Goal: Task Accomplishment & Management: Complete application form

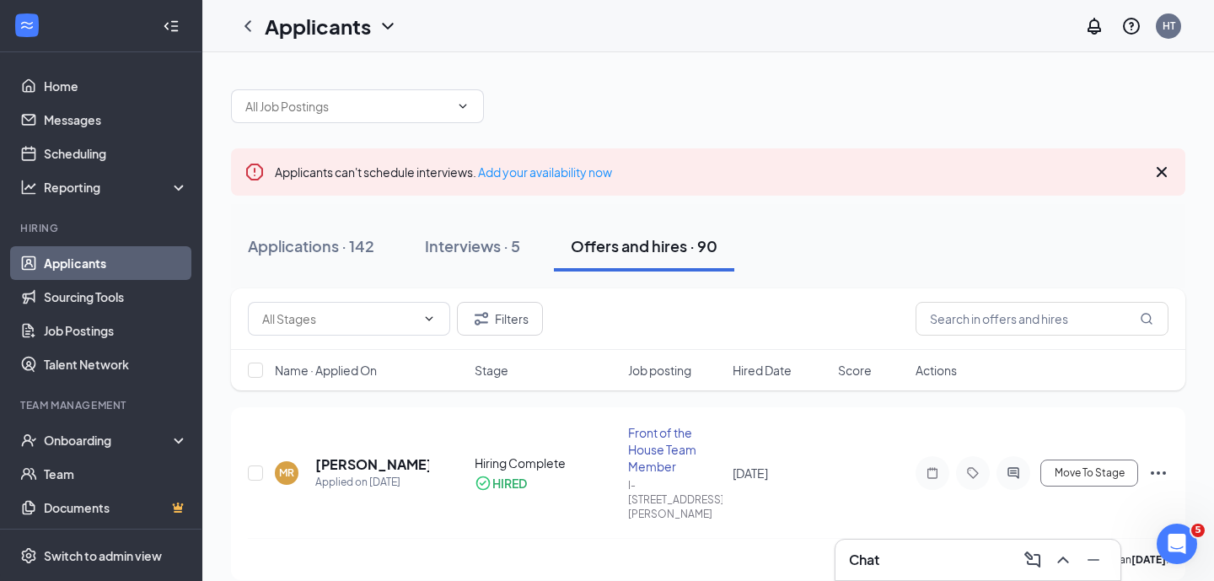
click at [920, 553] on div "Chat" at bounding box center [978, 559] width 258 height 27
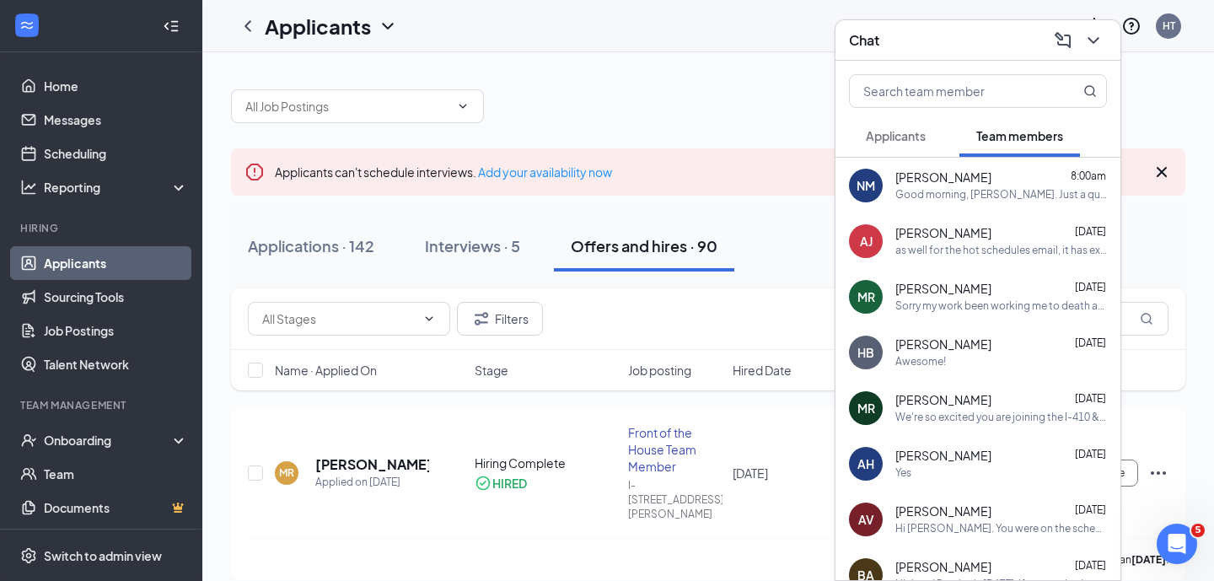
click at [987, 199] on div "Good morning, [PERSON_NAME]. Just a quick reminder that all onboarding paperwor…" at bounding box center [1001, 195] width 212 height 14
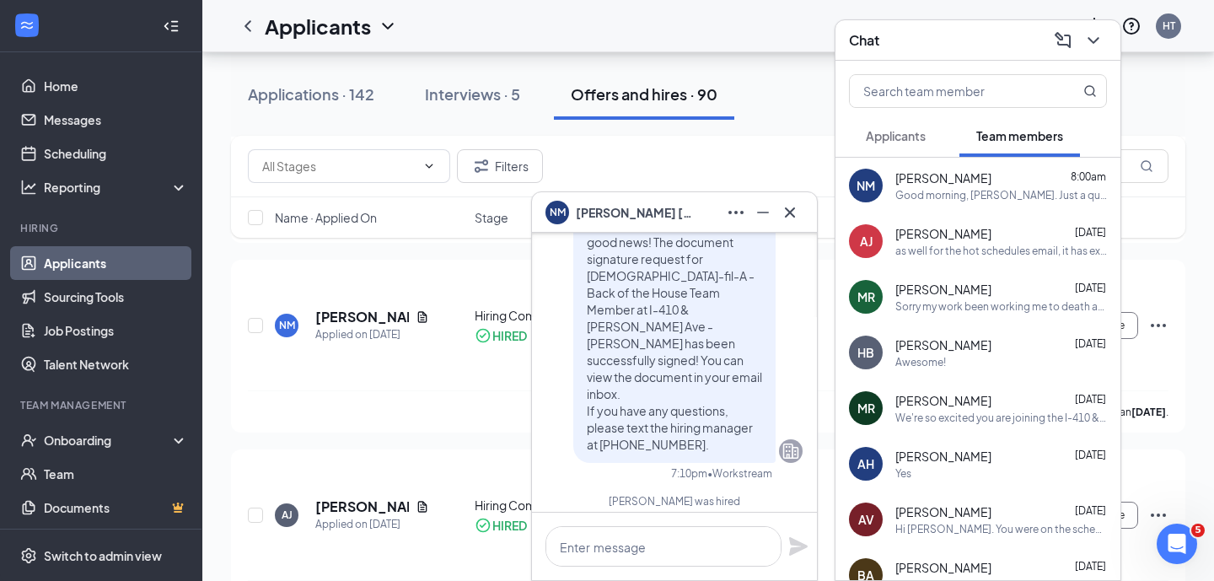
scroll to position [-228, 0]
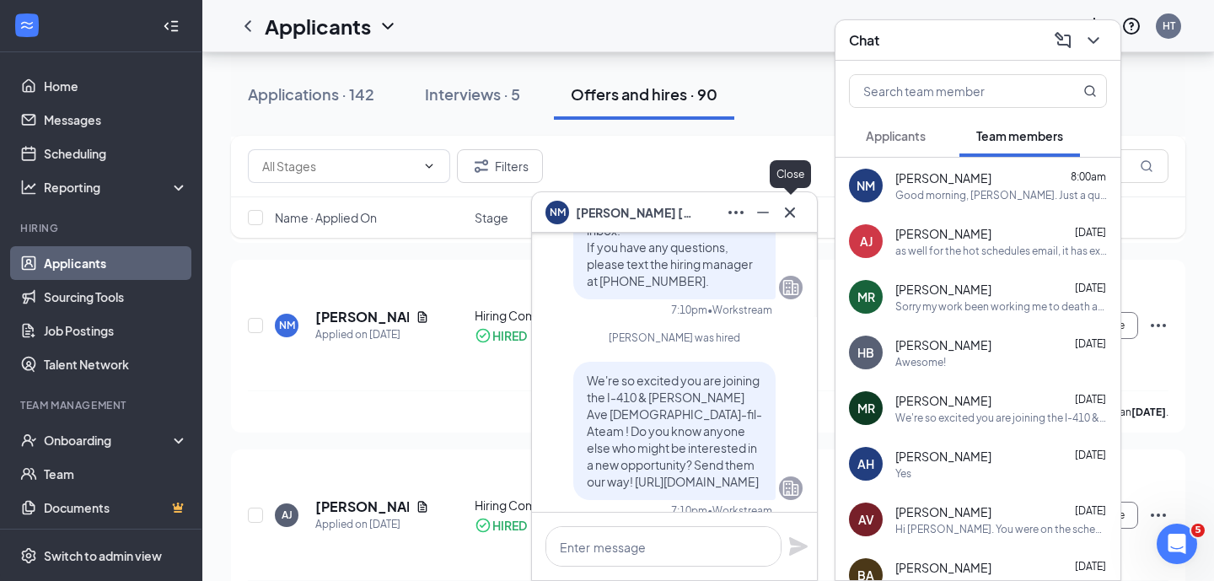
click at [792, 212] on icon "Cross" at bounding box center [790, 212] width 20 height 20
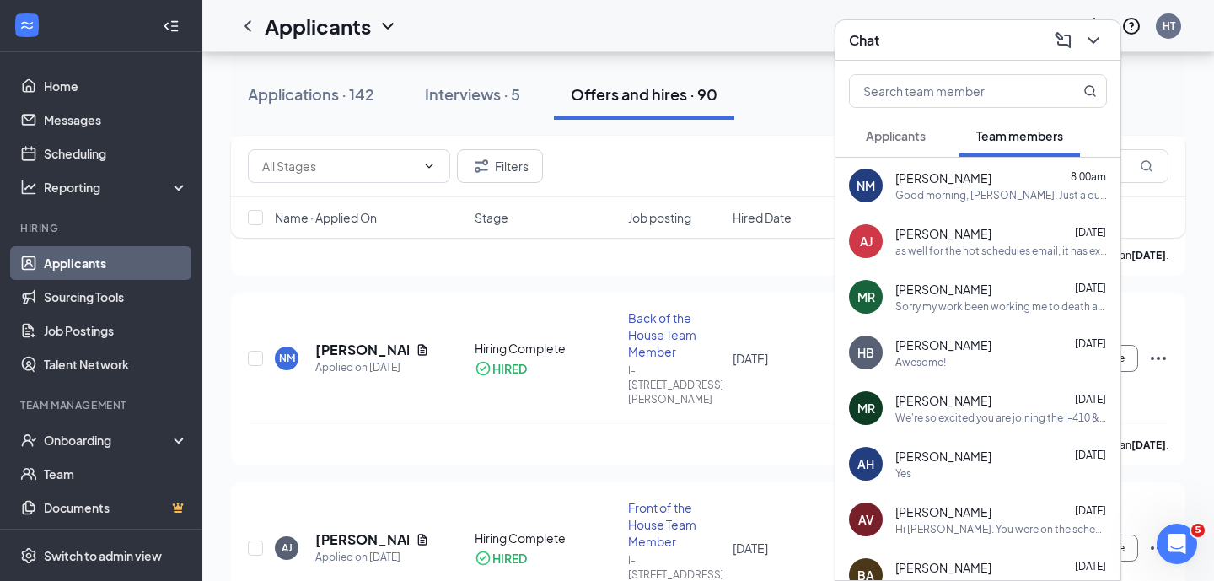
scroll to position [302, 0]
click at [978, 265] on div "[PERSON_NAME] [PERSON_NAME] [DATE] as well for the hot schedules email, it has …" at bounding box center [977, 241] width 285 height 56
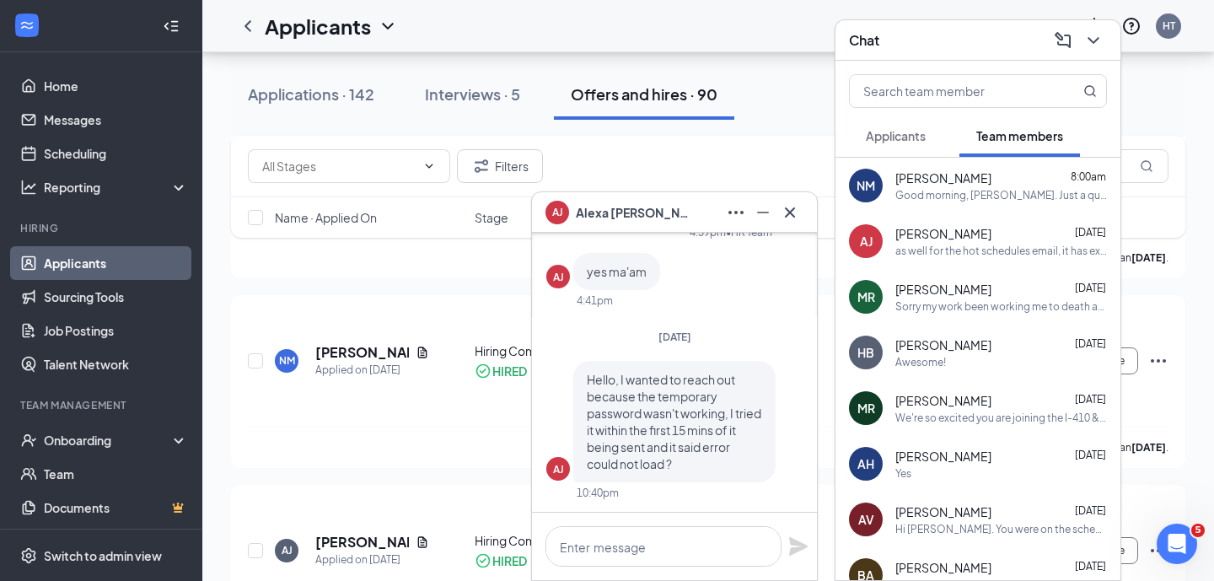
scroll to position [0, 0]
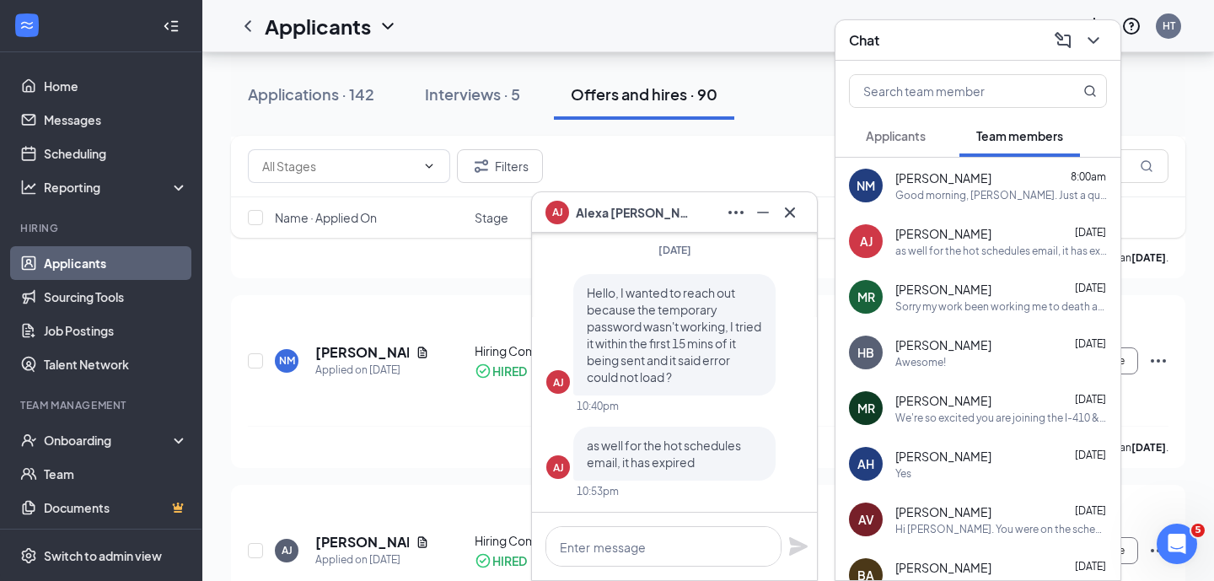
click at [882, 131] on span "Applicants" at bounding box center [896, 135] width 60 height 15
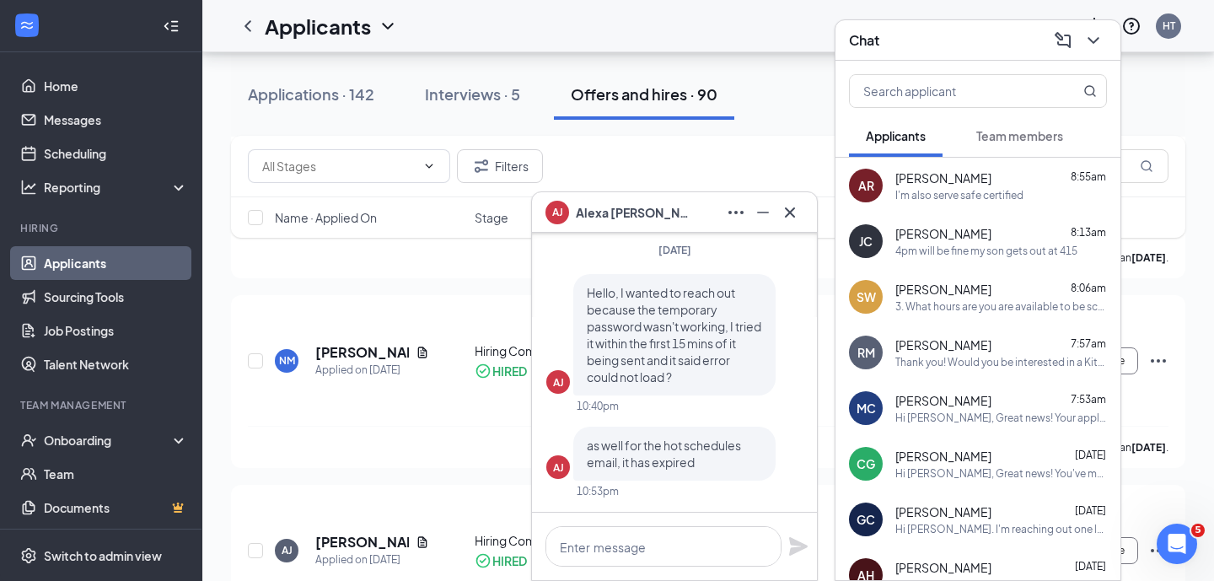
click at [1045, 133] on span "Team members" at bounding box center [1019, 135] width 87 height 15
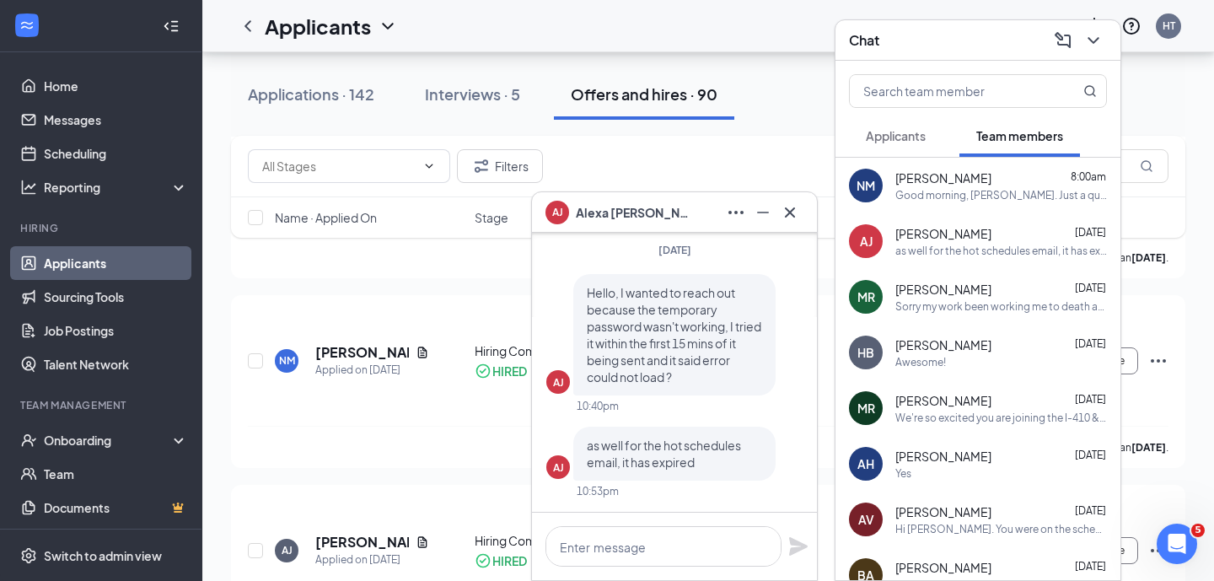
click at [960, 297] on span "[PERSON_NAME]" at bounding box center [943, 289] width 96 height 17
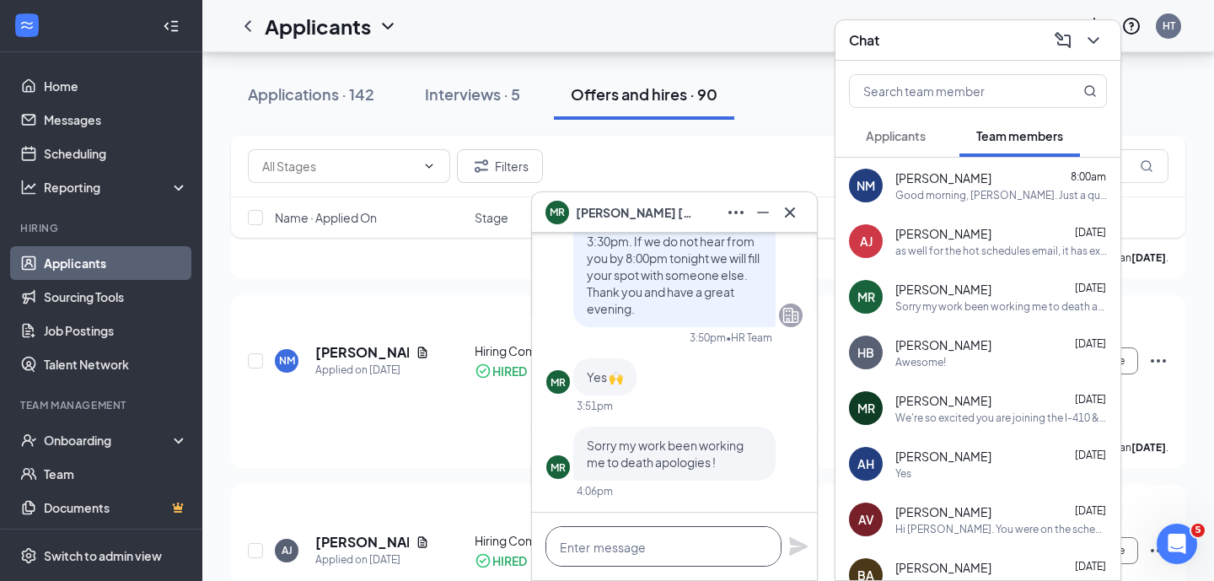
click at [636, 534] on textarea at bounding box center [663, 546] width 236 height 40
paste textarea "Great! Please arrive at least 15 minutes early so you can get changed into your…"
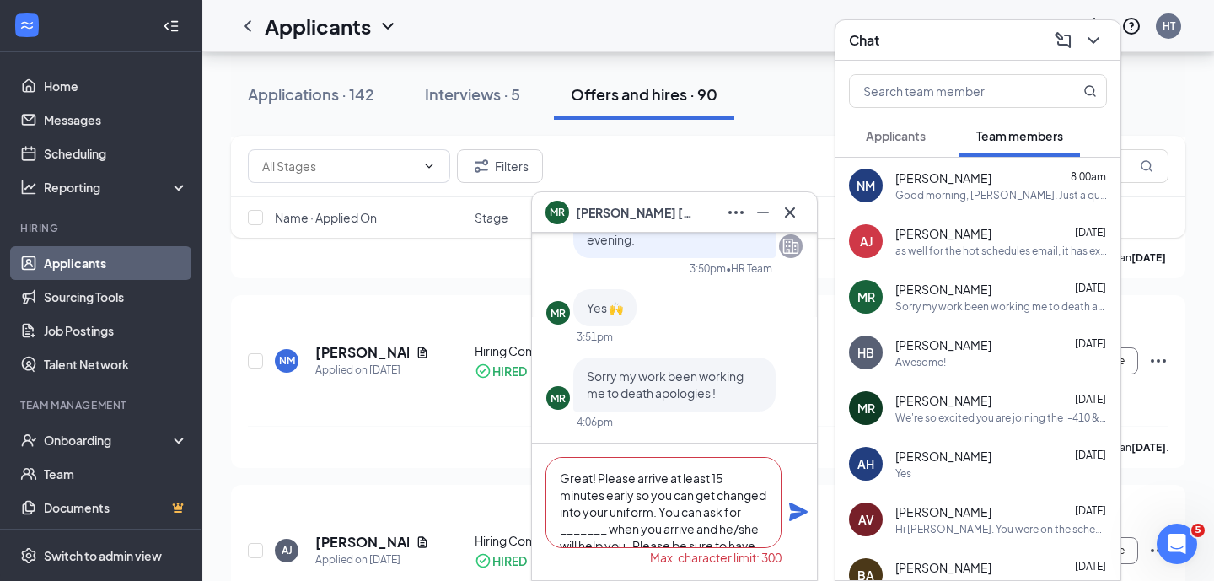
scroll to position [84, 0]
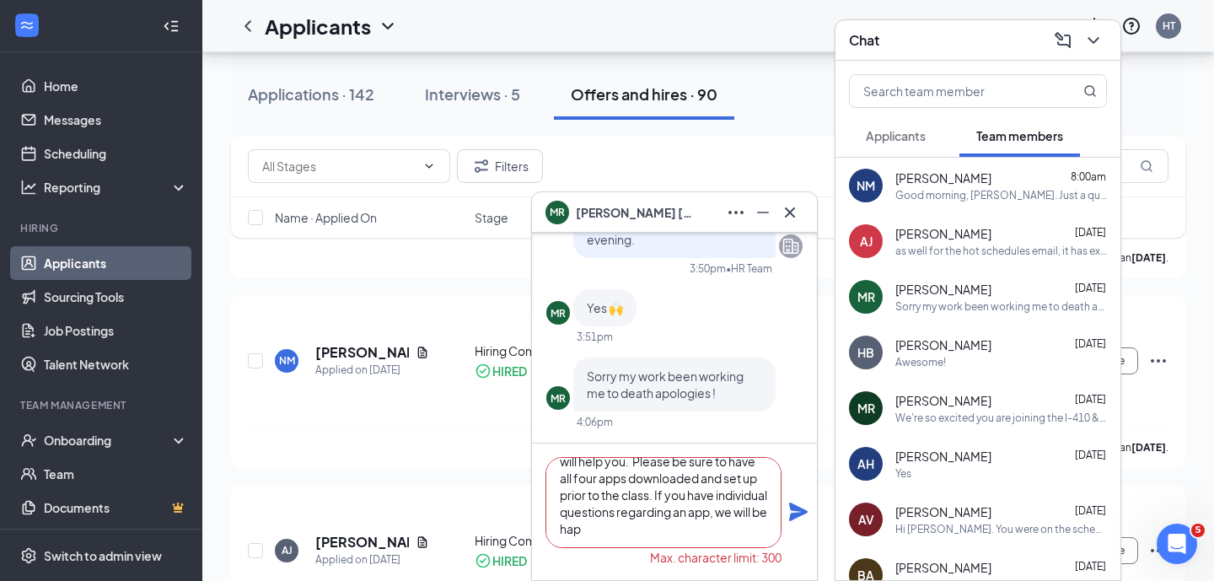
type textarea "Great! Please arrive at least 15 minutes early so you can get changed into your…"
click at [793, 212] on icon "Cross" at bounding box center [790, 212] width 20 height 20
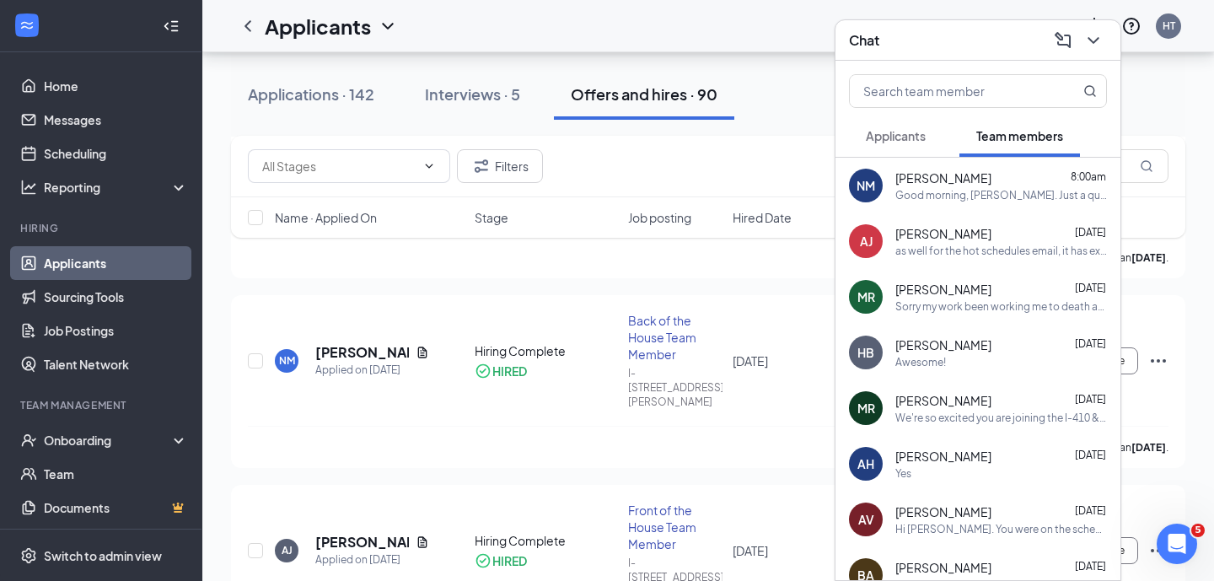
click at [948, 294] on span "[PERSON_NAME]" at bounding box center [943, 289] width 96 height 17
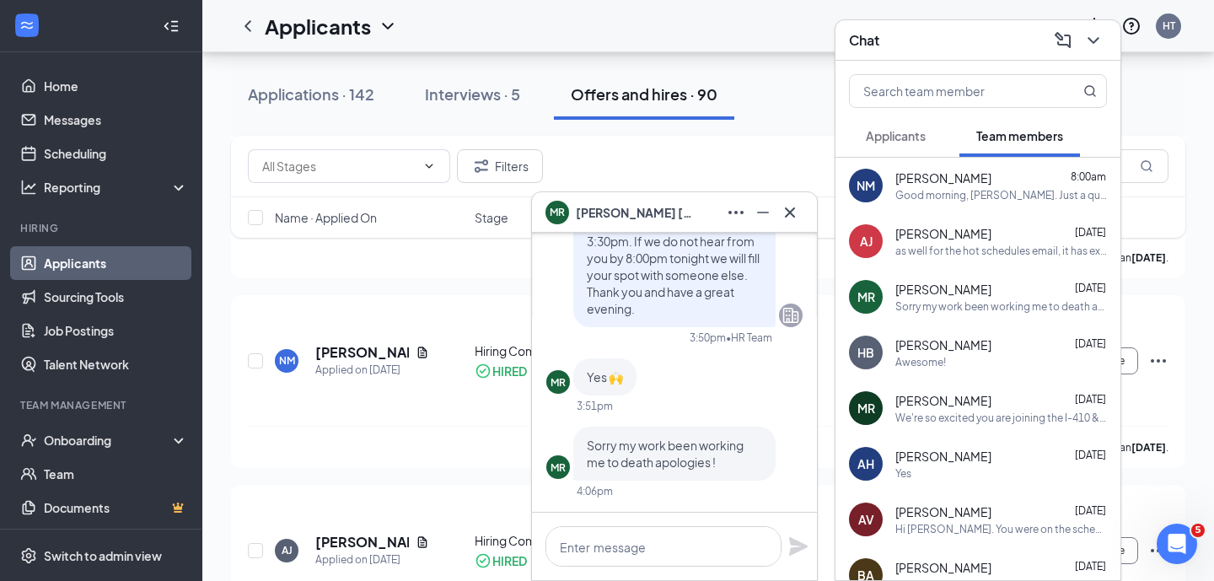
click at [638, 207] on span "[PERSON_NAME]" at bounding box center [635, 212] width 118 height 19
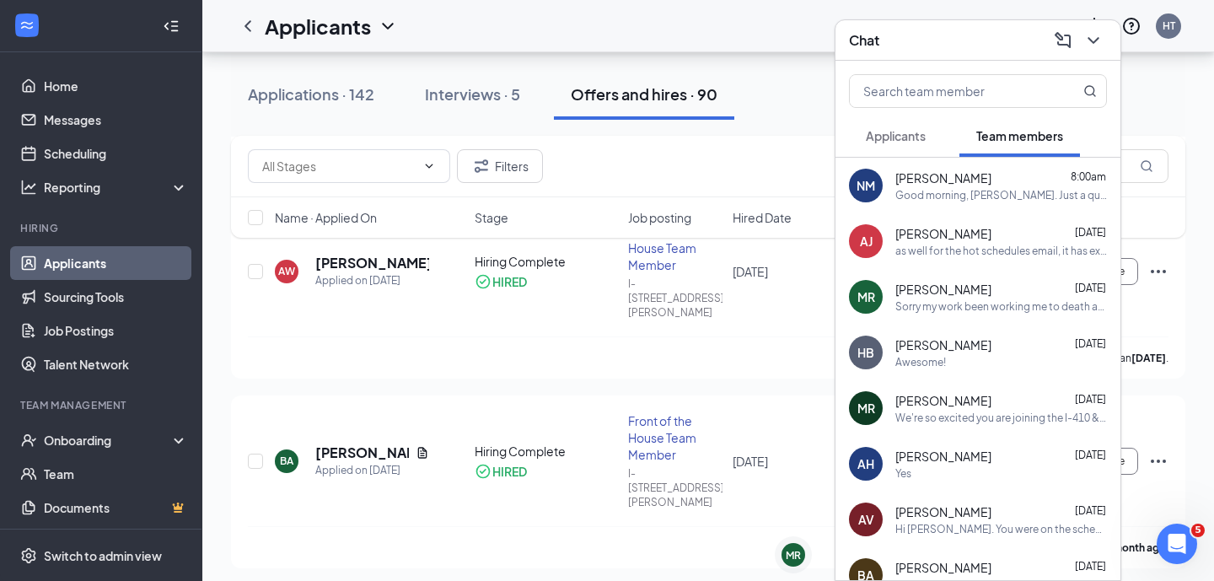
scroll to position [1167, 0]
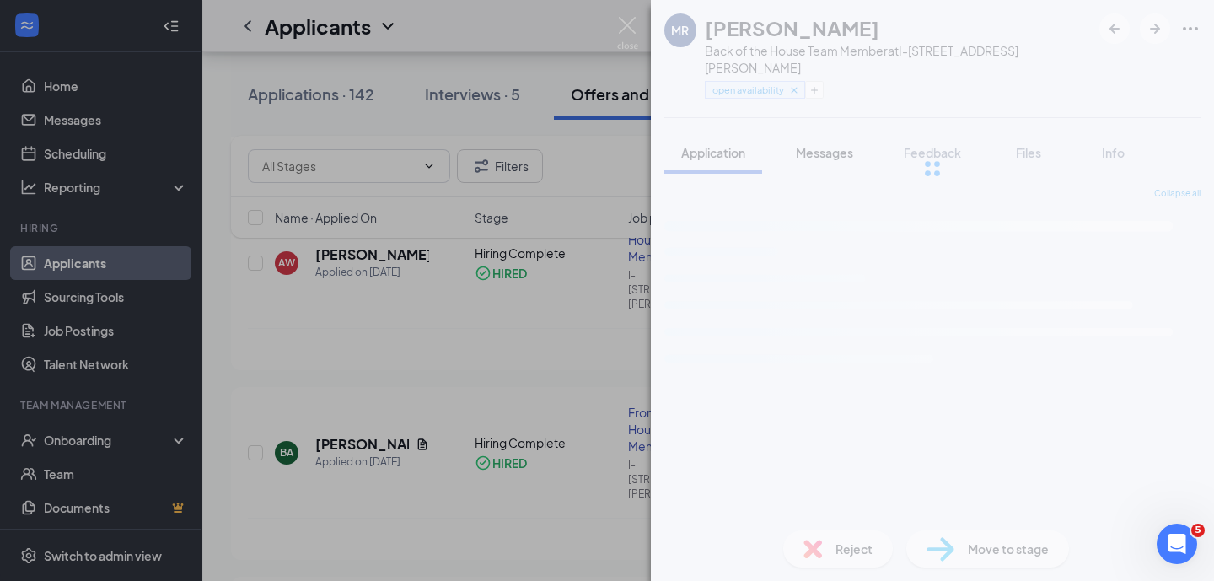
click at [827, 145] on span "Messages" at bounding box center [824, 152] width 57 height 15
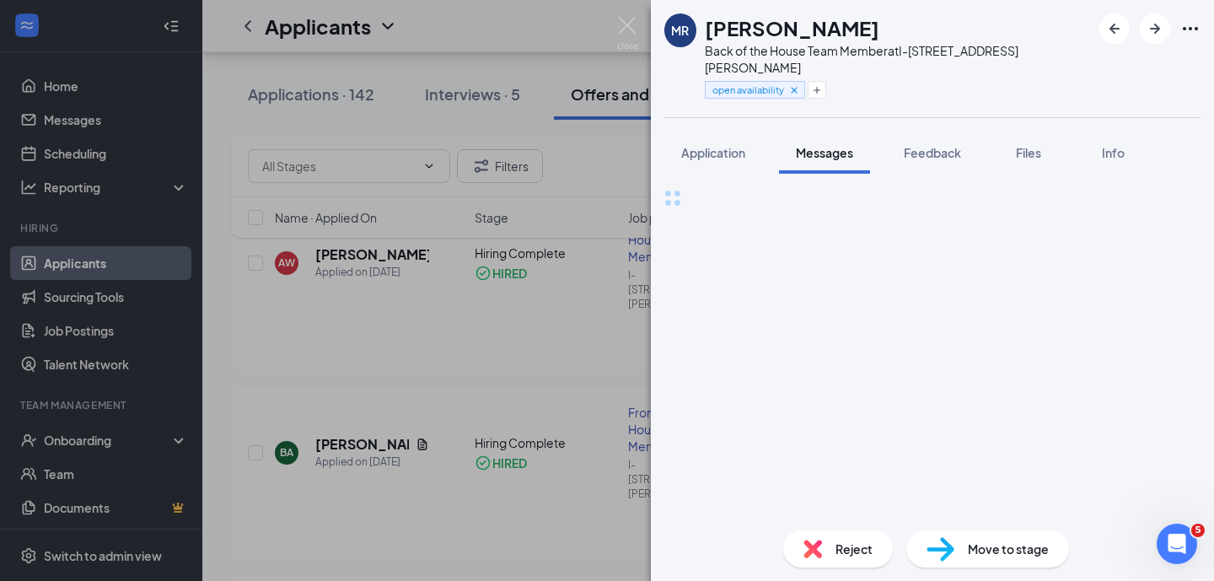
click at [819, 145] on span "Messages" at bounding box center [824, 152] width 57 height 15
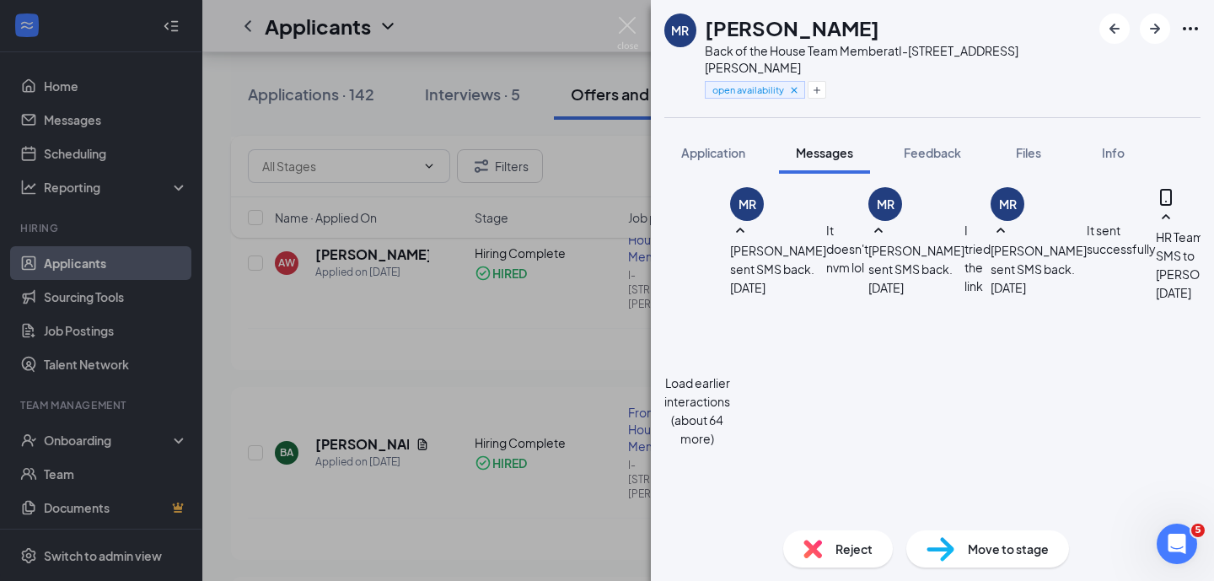
scroll to position [1069, 0]
paste textarea "Great! Please arrive at least 15 minutes early so you can get changed into your…"
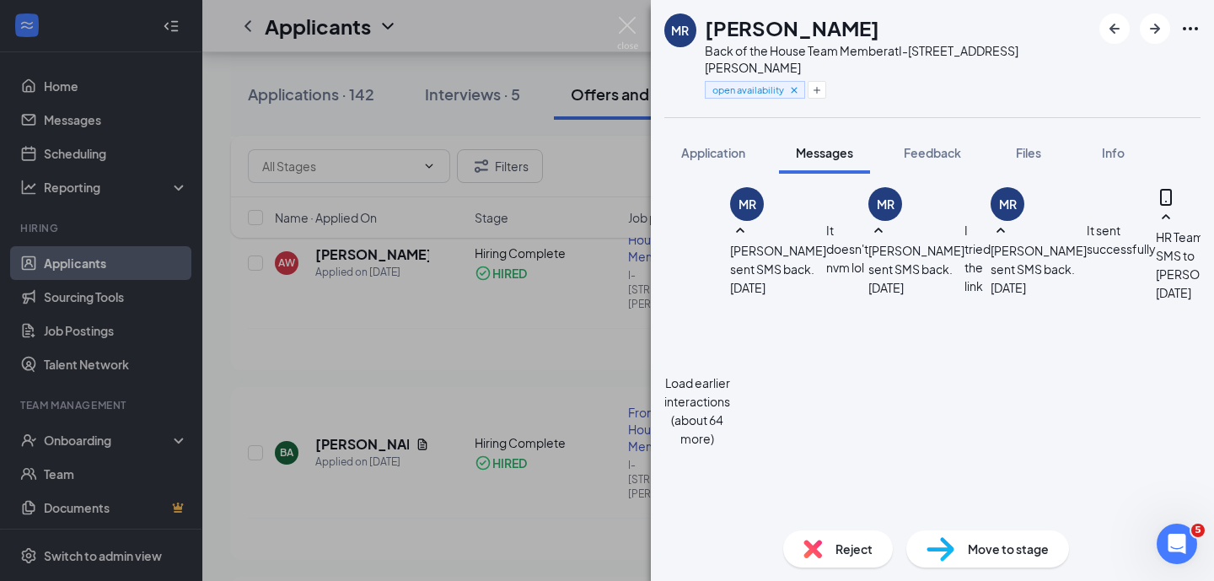
drag, startPoint x: 915, startPoint y: 400, endPoint x: 867, endPoint y: 401, distance: 48.1
drag, startPoint x: 995, startPoint y: 425, endPoint x: 707, endPoint y: 421, distance: 288.3
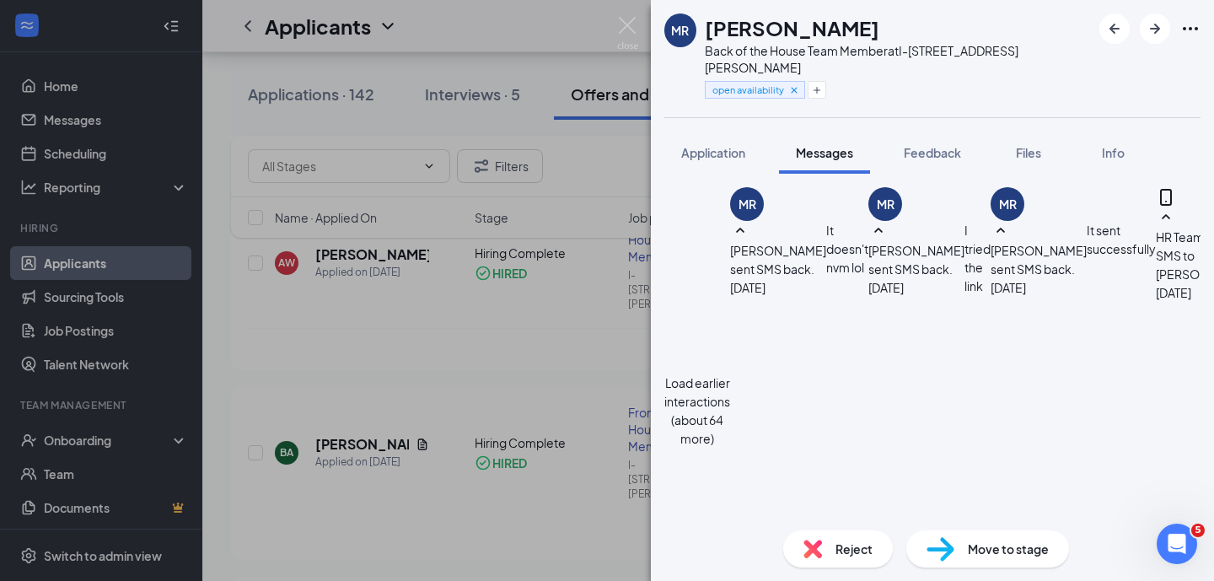
type textarea "No worries! Please arrive at least 15 minutes early so you can get changed into…"
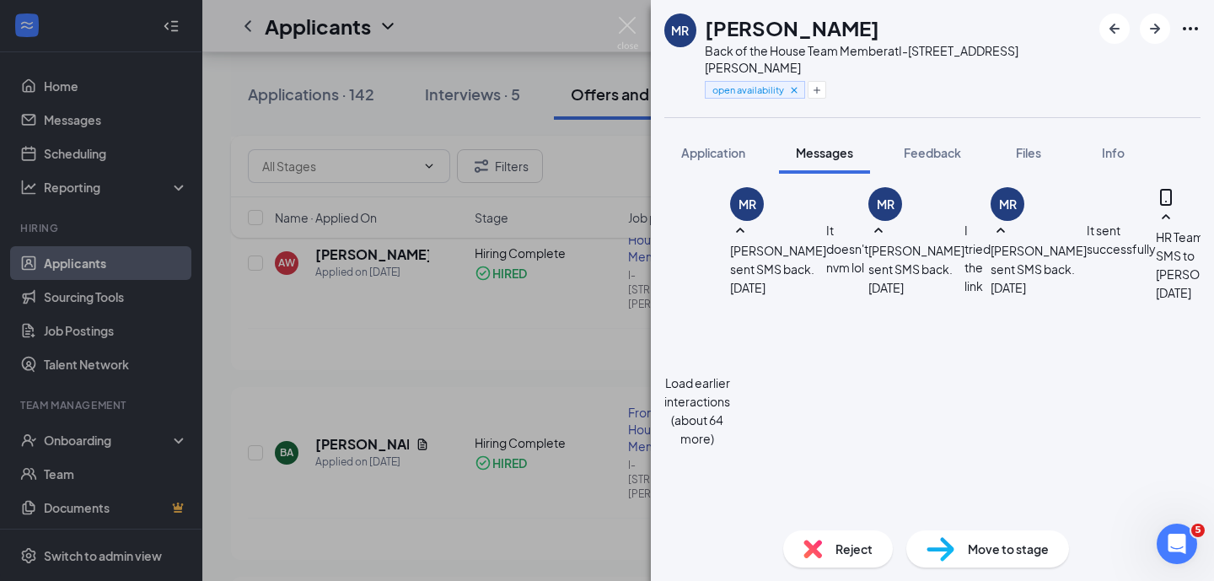
click at [625, 30] on img at bounding box center [627, 33] width 21 height 33
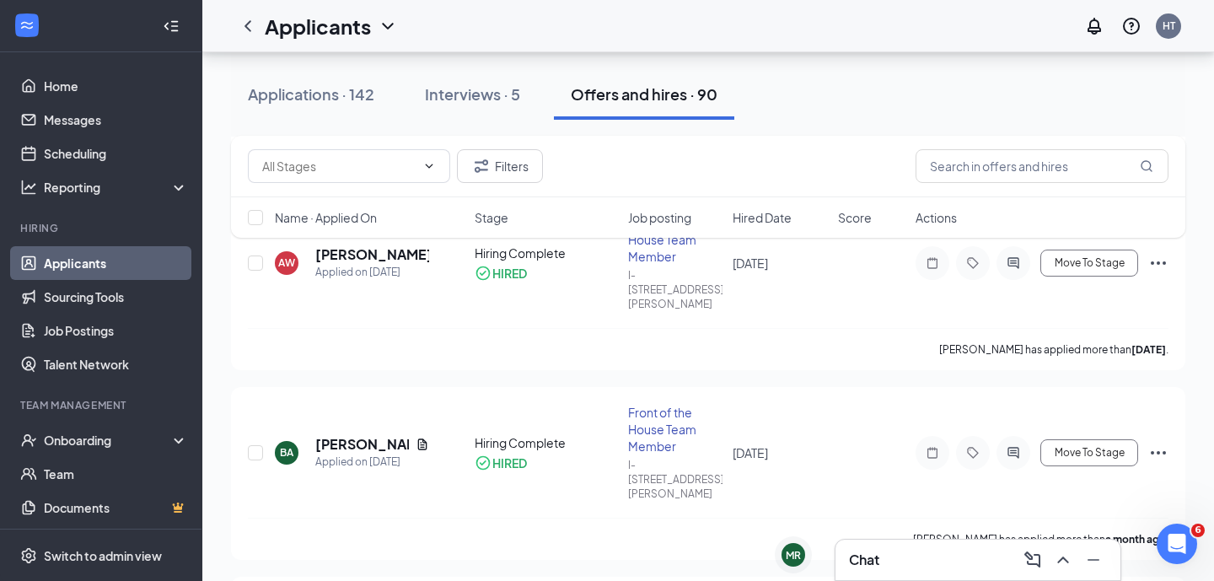
click at [821, 184] on div "Filters" at bounding box center [708, 167] width 954 height 62
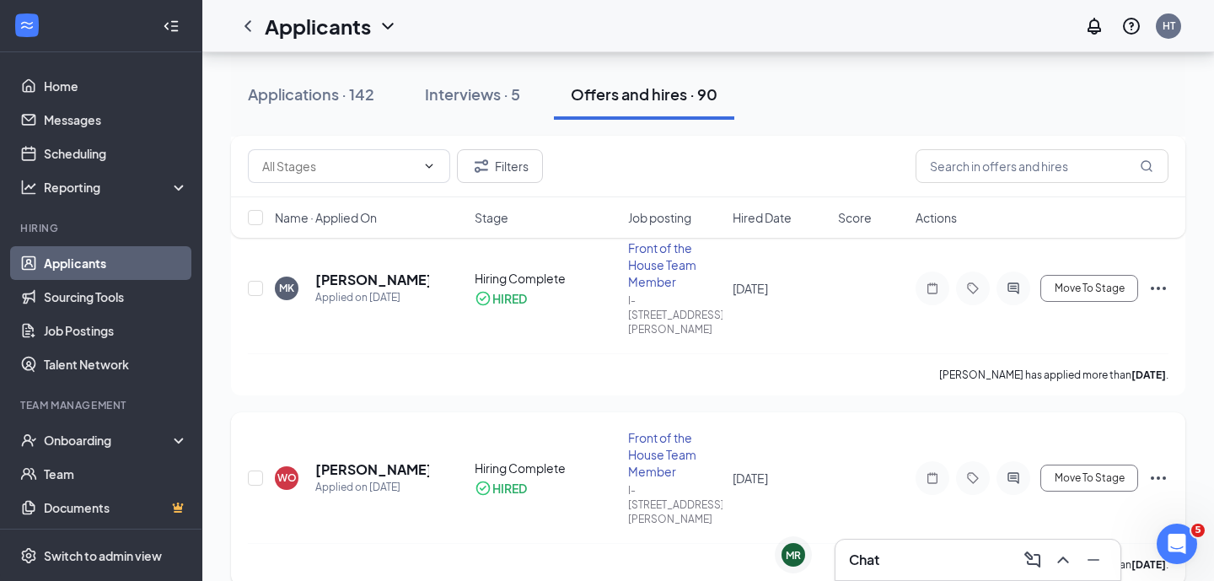
scroll to position [755, 0]
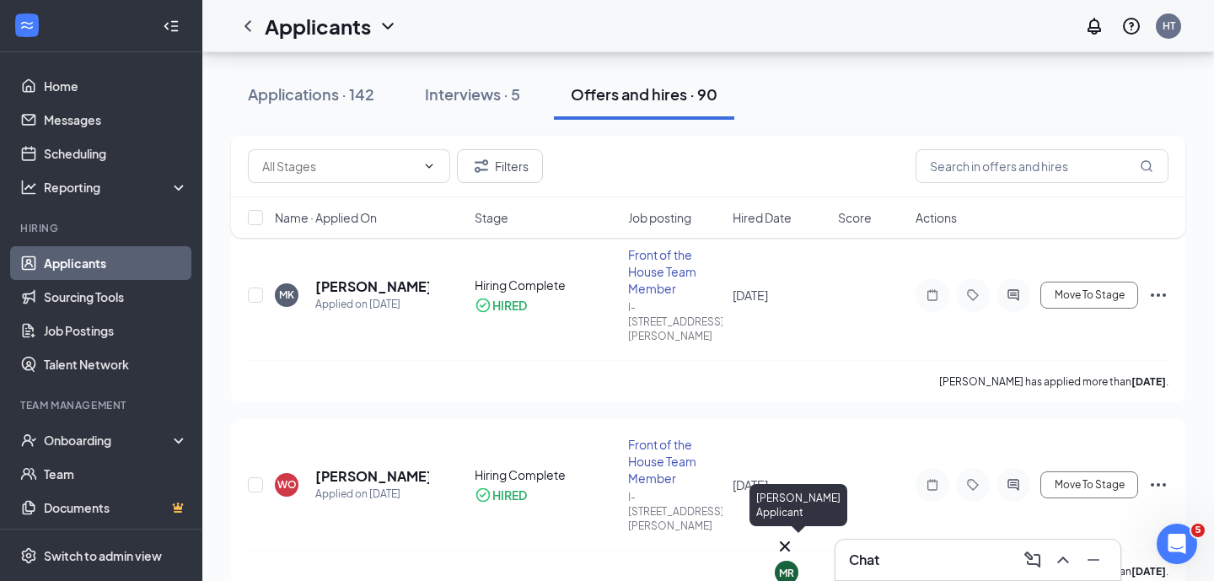
click at [789, 566] on div "MR" at bounding box center [786, 573] width 15 height 14
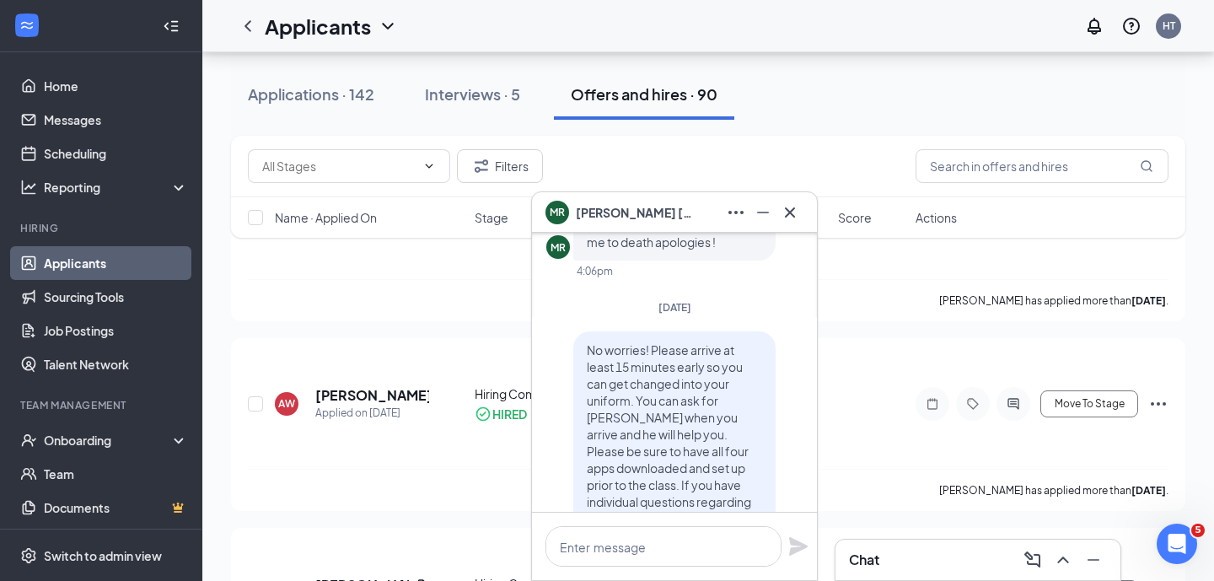
scroll to position [-221, 0]
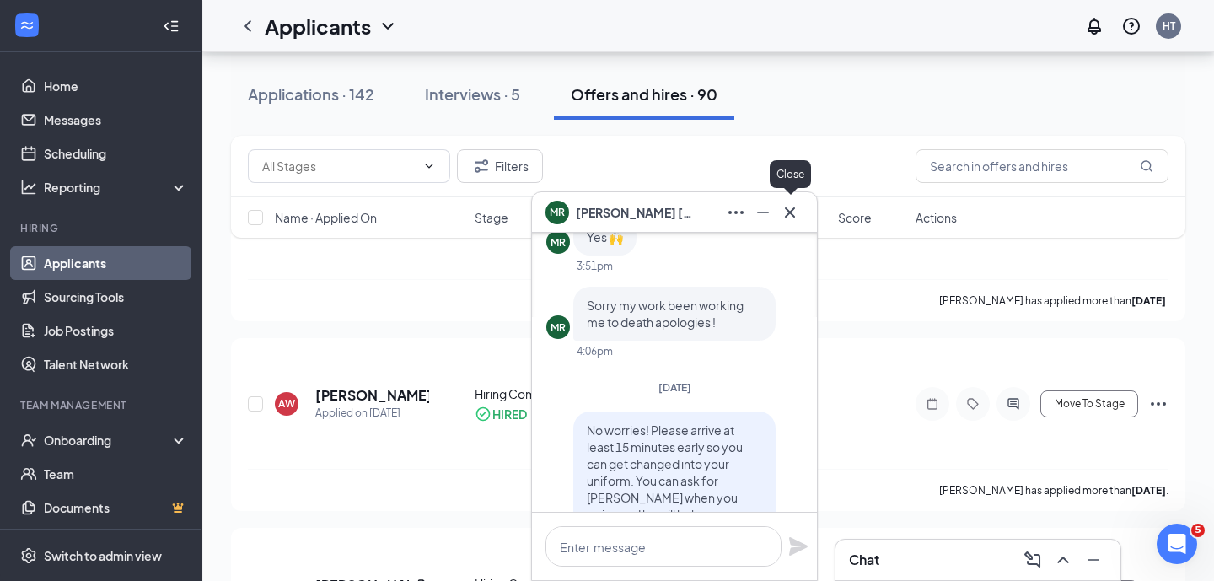
click at [793, 214] on icon "Cross" at bounding box center [790, 212] width 10 height 10
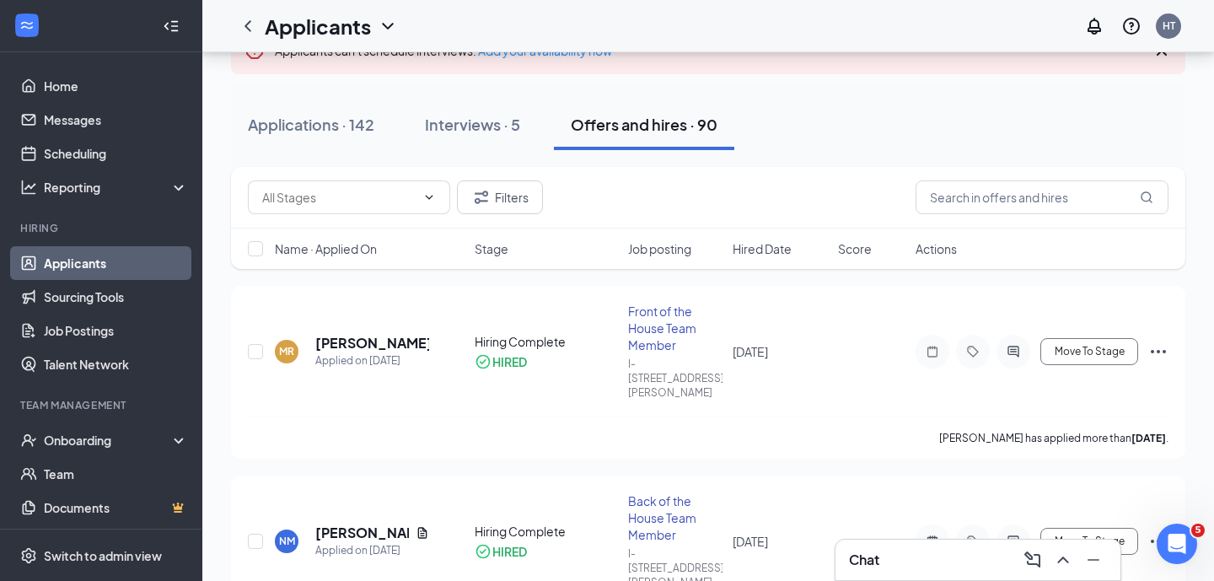
scroll to position [0, 0]
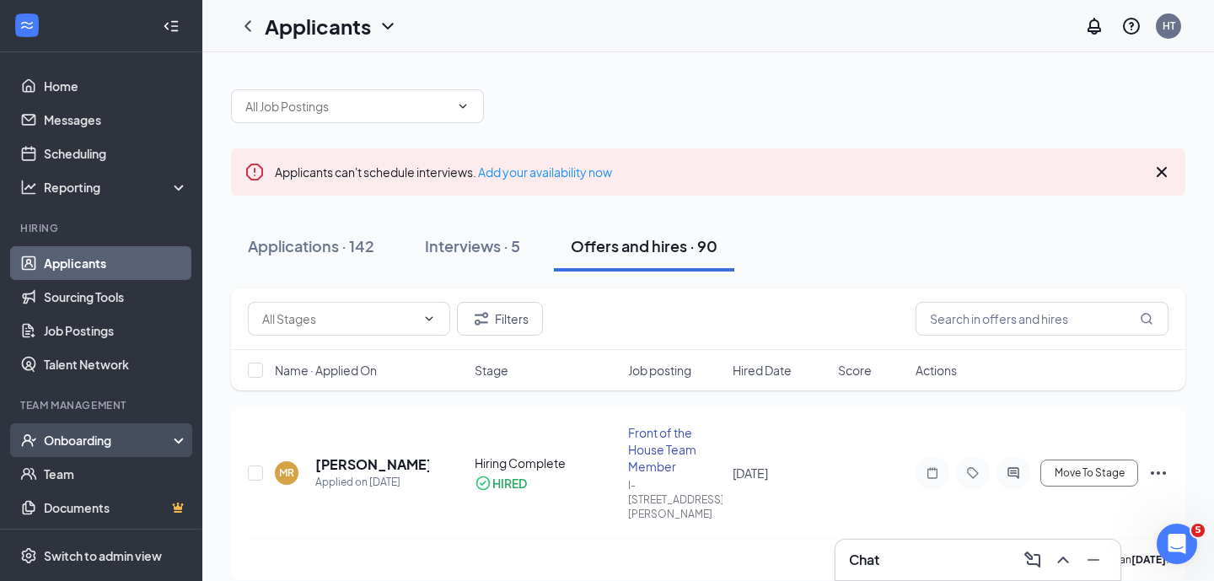
click at [75, 442] on div "Onboarding" at bounding box center [109, 440] width 130 height 17
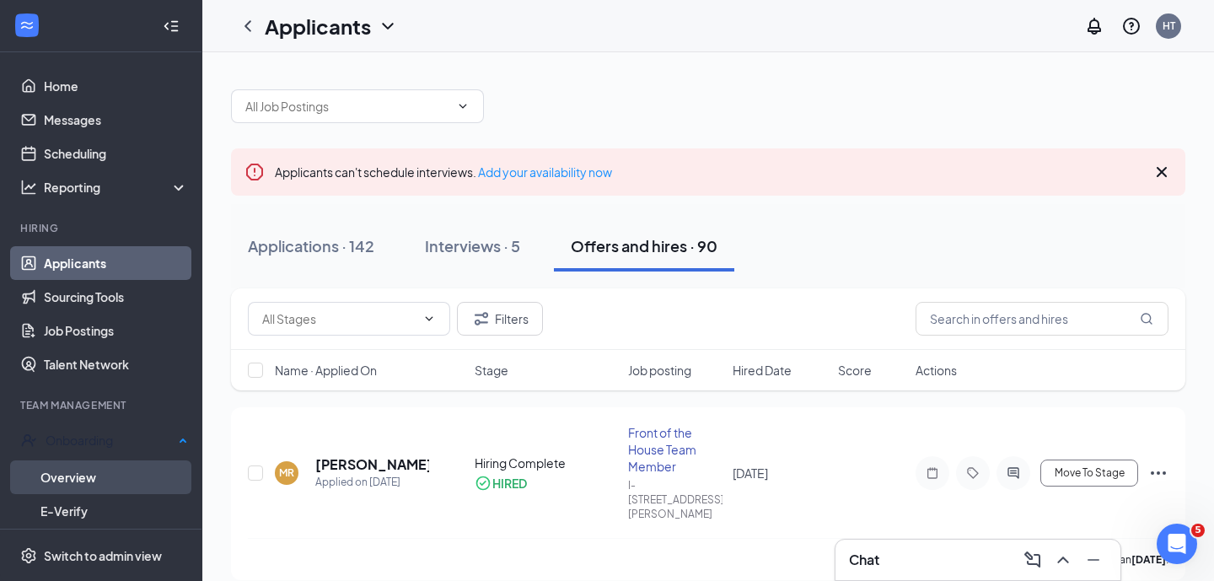
click at [86, 475] on link "Overview" at bounding box center [114, 477] width 148 height 34
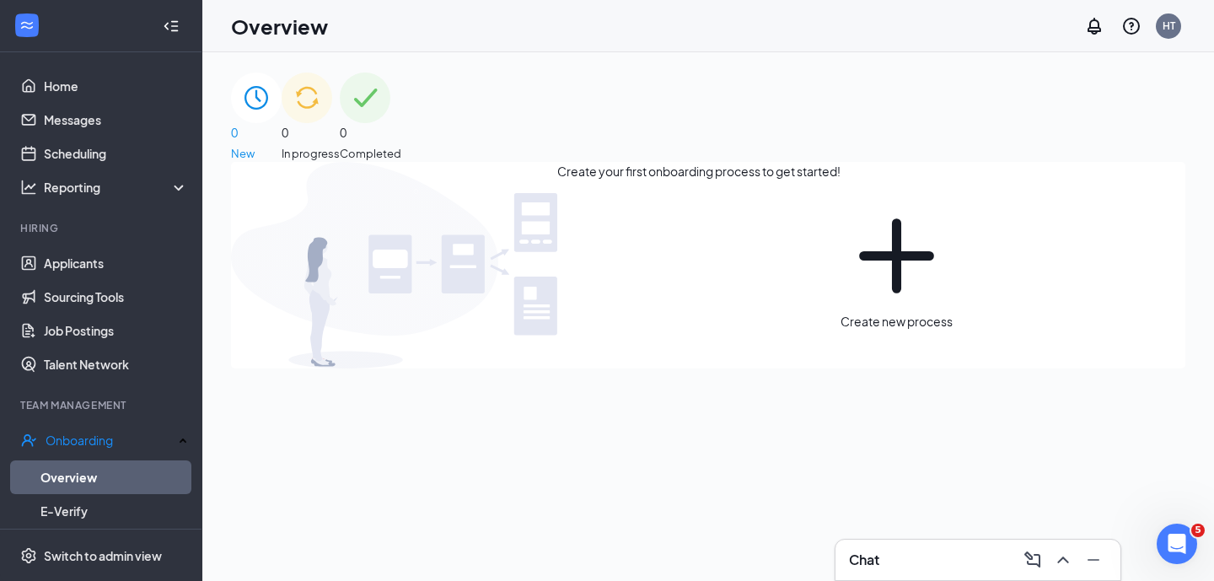
click at [332, 123] on img at bounding box center [307, 97] width 51 height 51
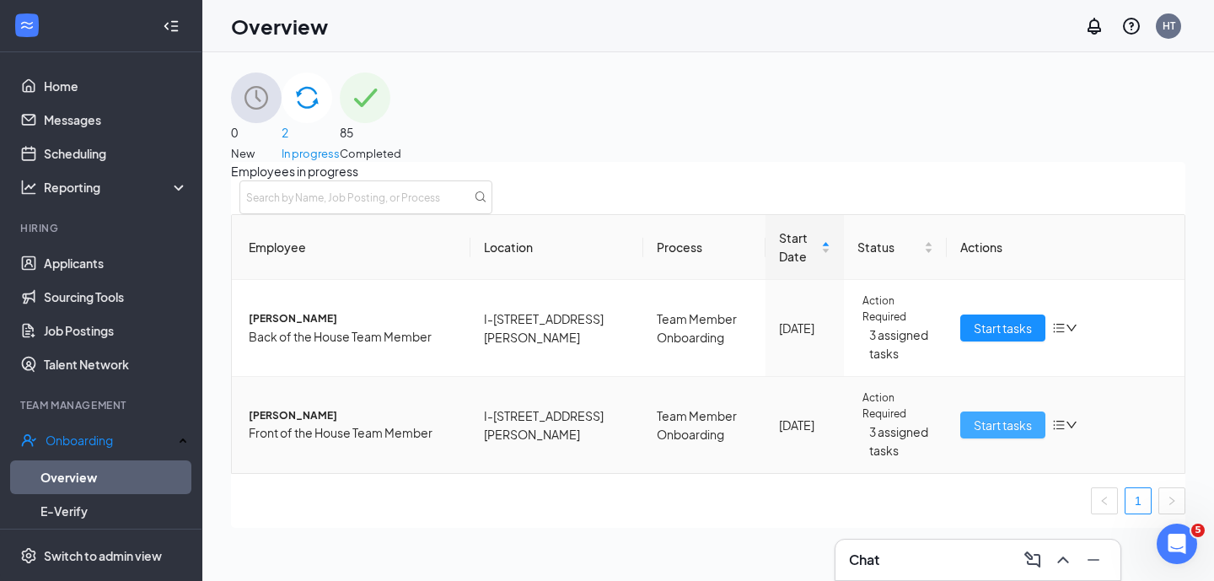
click at [974, 434] on span "Start tasks" at bounding box center [1003, 425] width 58 height 19
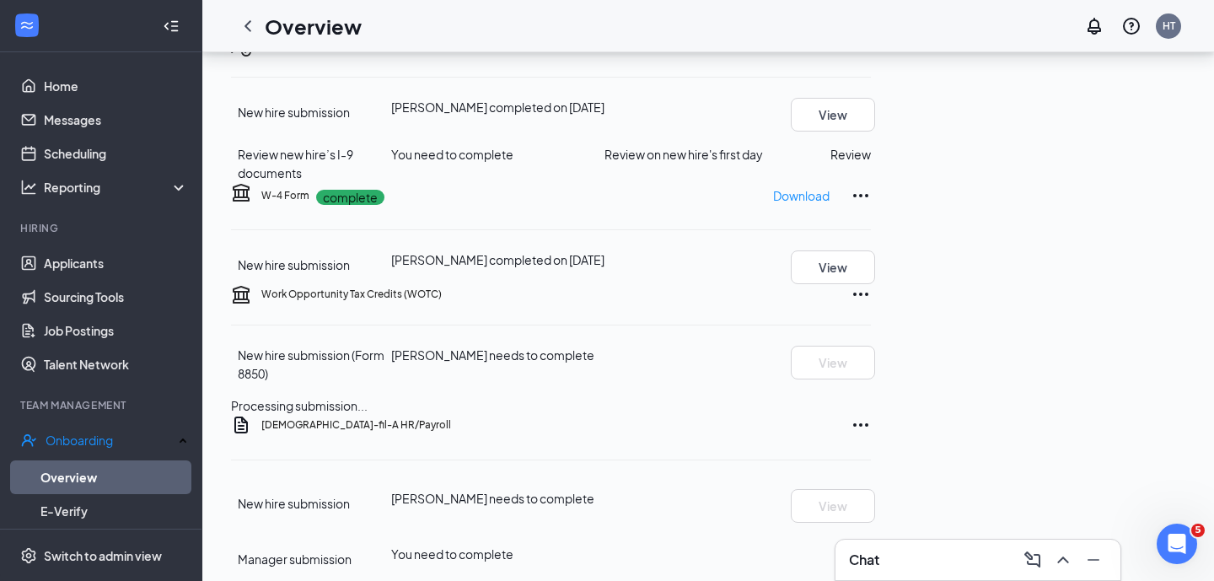
scroll to position [856, 0]
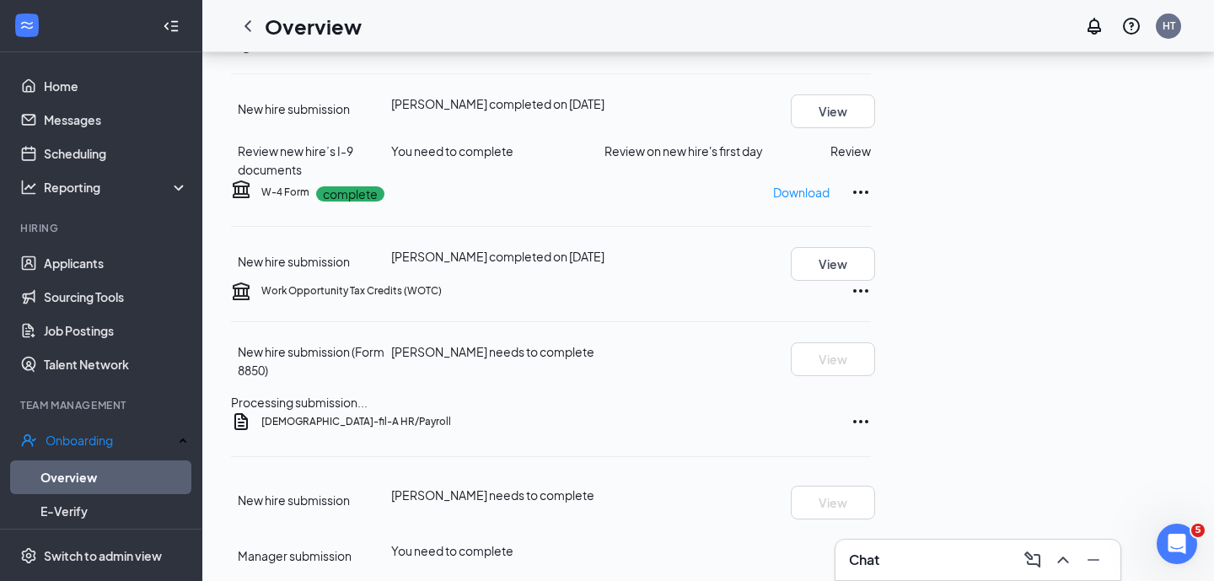
click at [871, 160] on button "Review" at bounding box center [850, 151] width 40 height 19
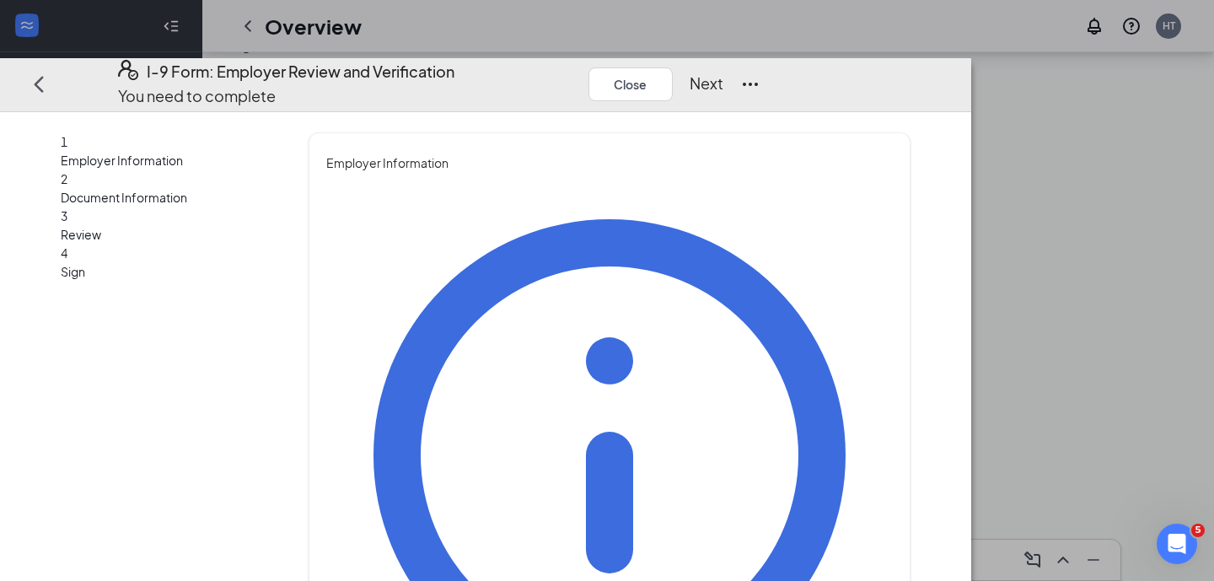
type input "Will"
type input "[PERSON_NAME]"
type input "Director of HR"
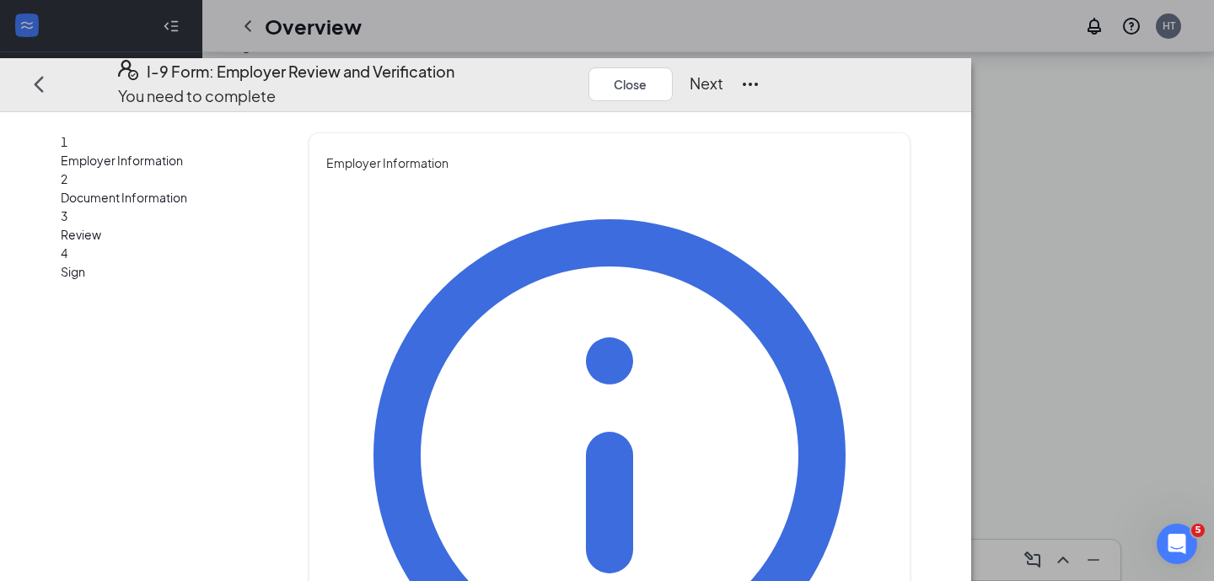
scroll to position [40, 0]
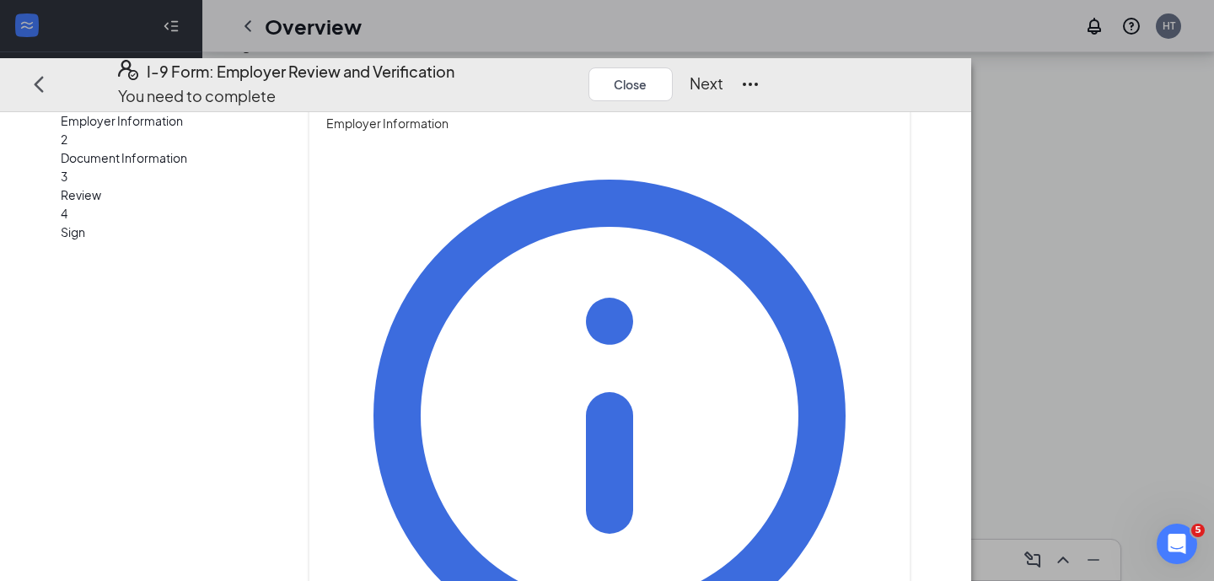
click at [723, 72] on button "Next" at bounding box center [706, 84] width 34 height 24
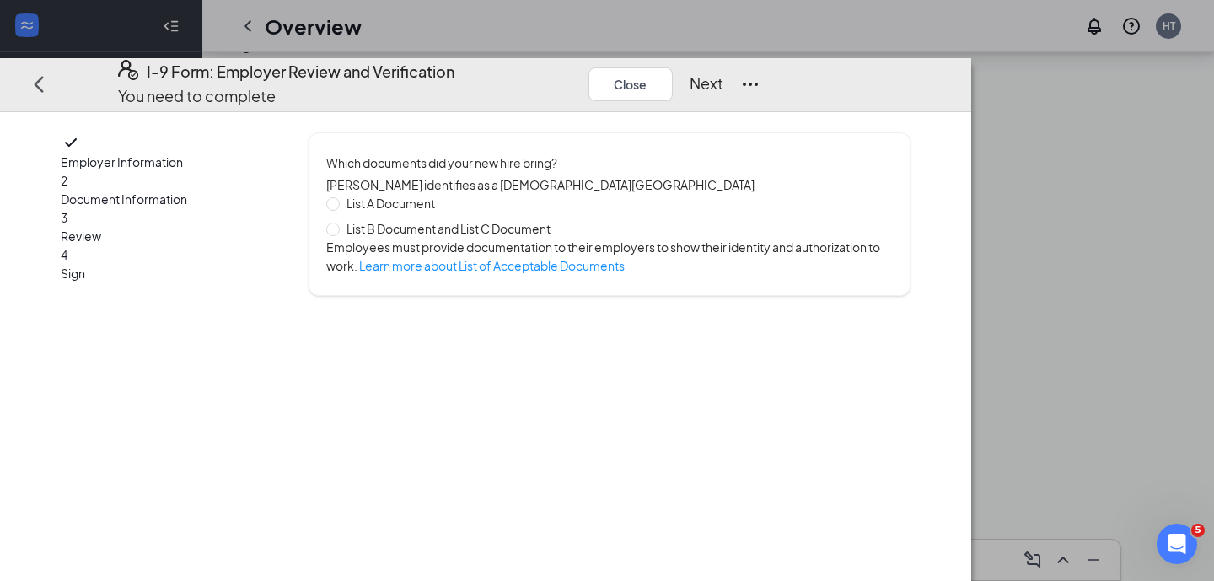
scroll to position [0, 0]
click at [442, 194] on span "List A Document" at bounding box center [391, 203] width 102 height 19
click at [338, 197] on input "List A Document" at bounding box center [332, 203] width 12 height 12
radio input "true"
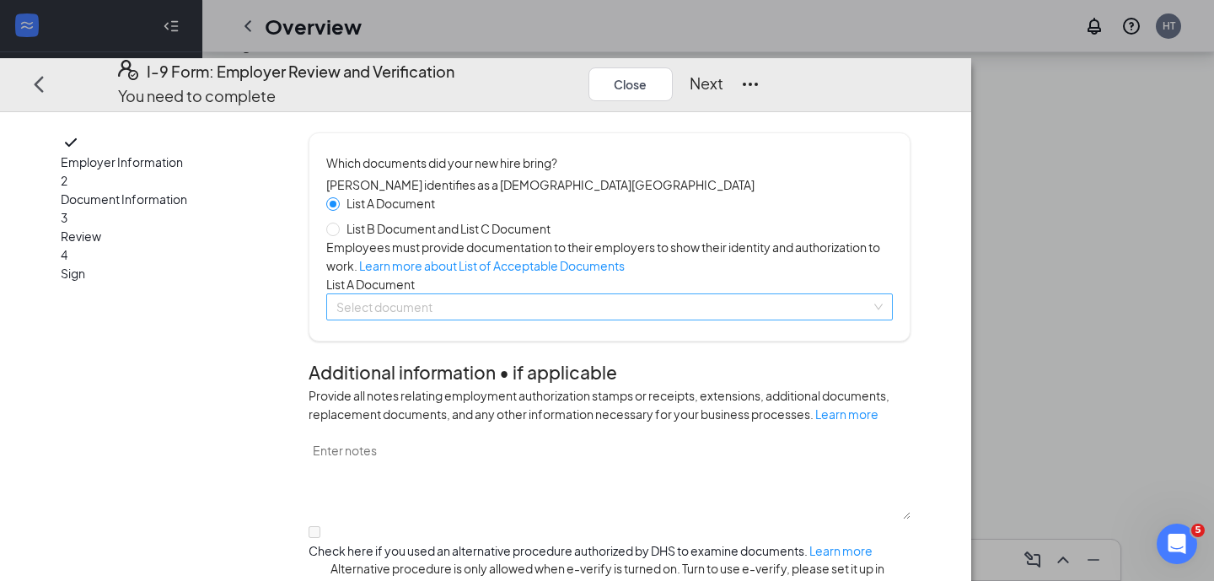
click at [486, 319] on input "search" at bounding box center [603, 306] width 534 height 25
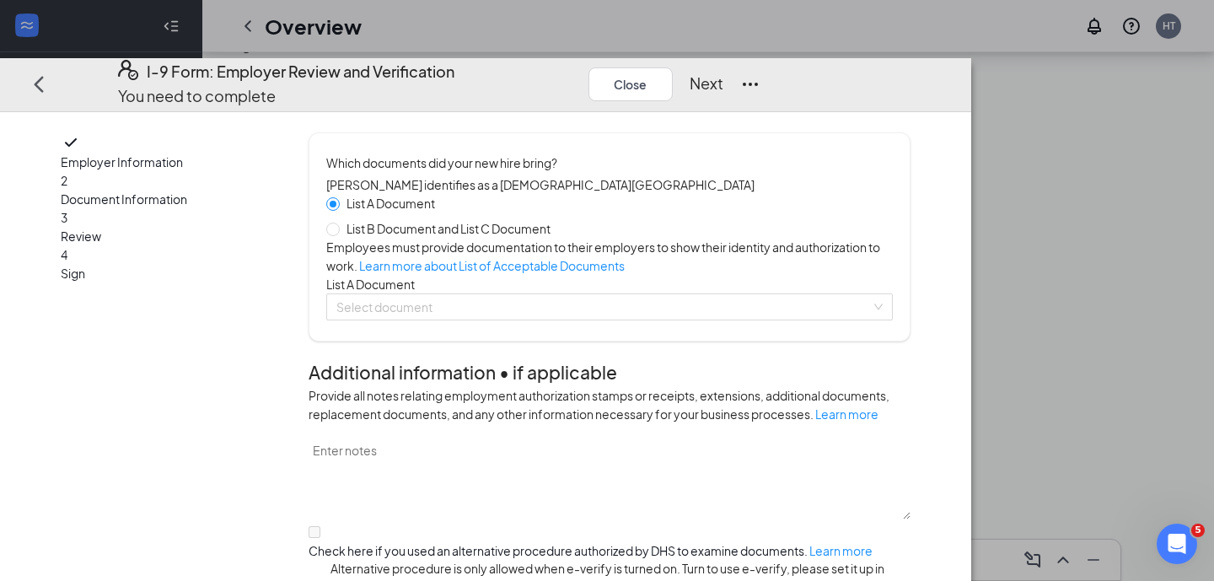
click at [483, 227] on span "List B Document and List C Document" at bounding box center [448, 228] width 217 height 19
click at [338, 227] on input "List B Document and List C Document" at bounding box center [332, 229] width 12 height 12
radio input "true"
radio input "false"
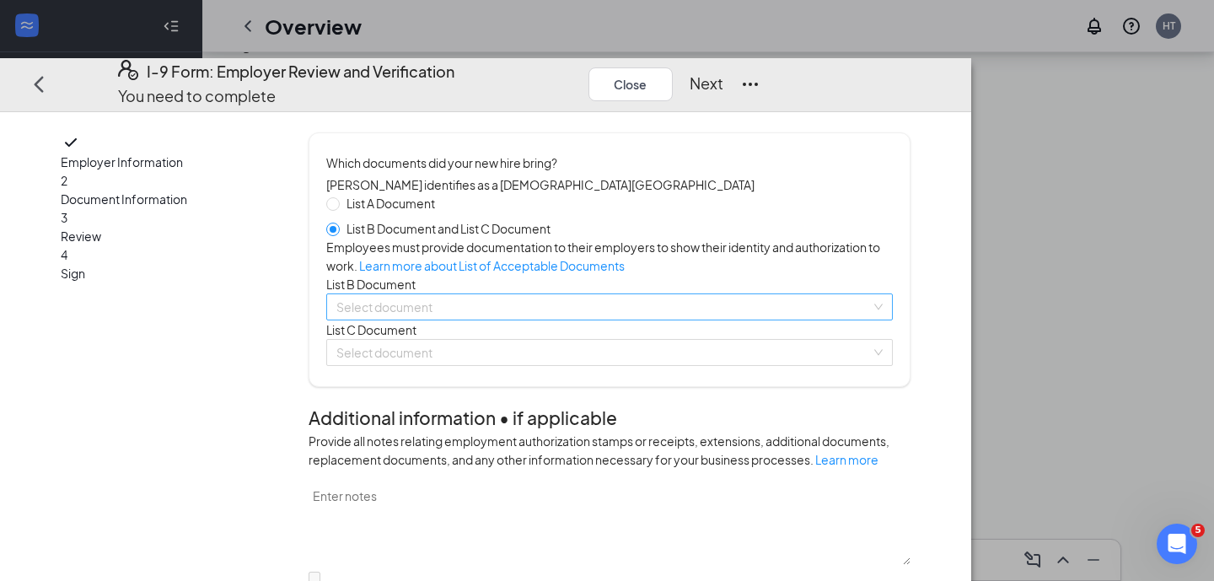
click at [500, 319] on input "search" at bounding box center [603, 306] width 534 height 25
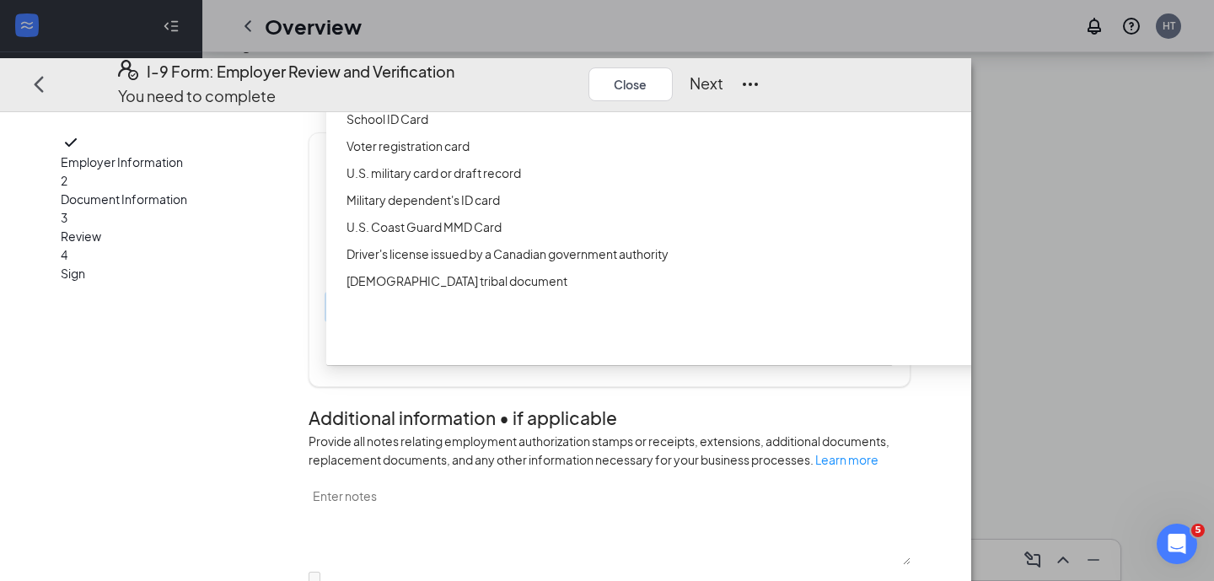
click at [510, 101] on div "ID Card issued by federal, state, or local government agency" at bounding box center [671, 92] width 651 height 19
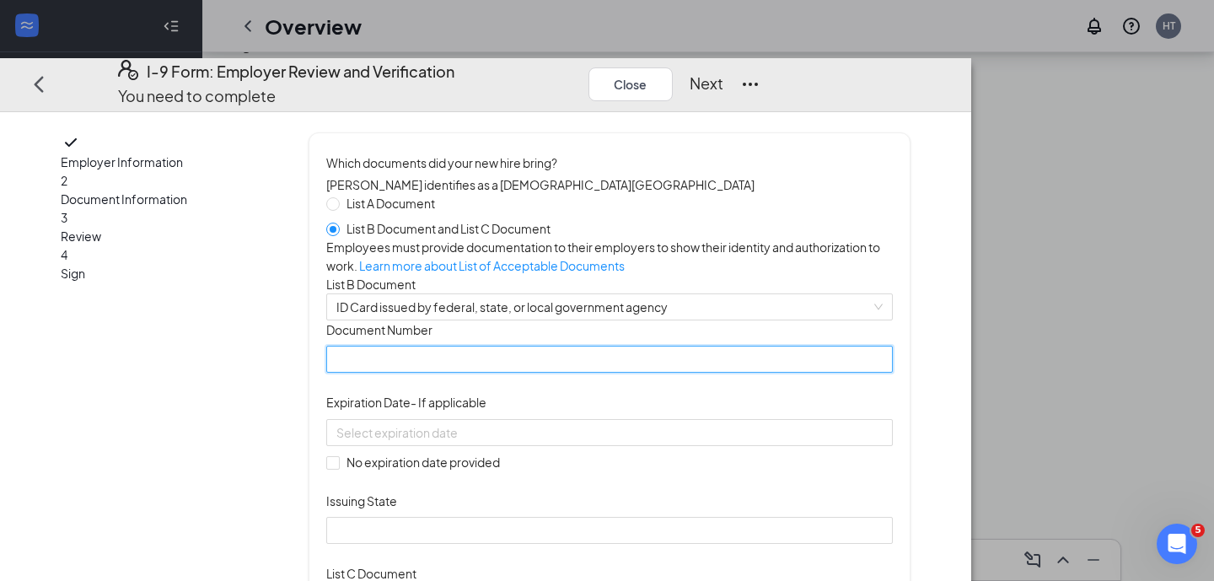
click at [469, 373] on input "Document Number" at bounding box center [609, 359] width 566 height 27
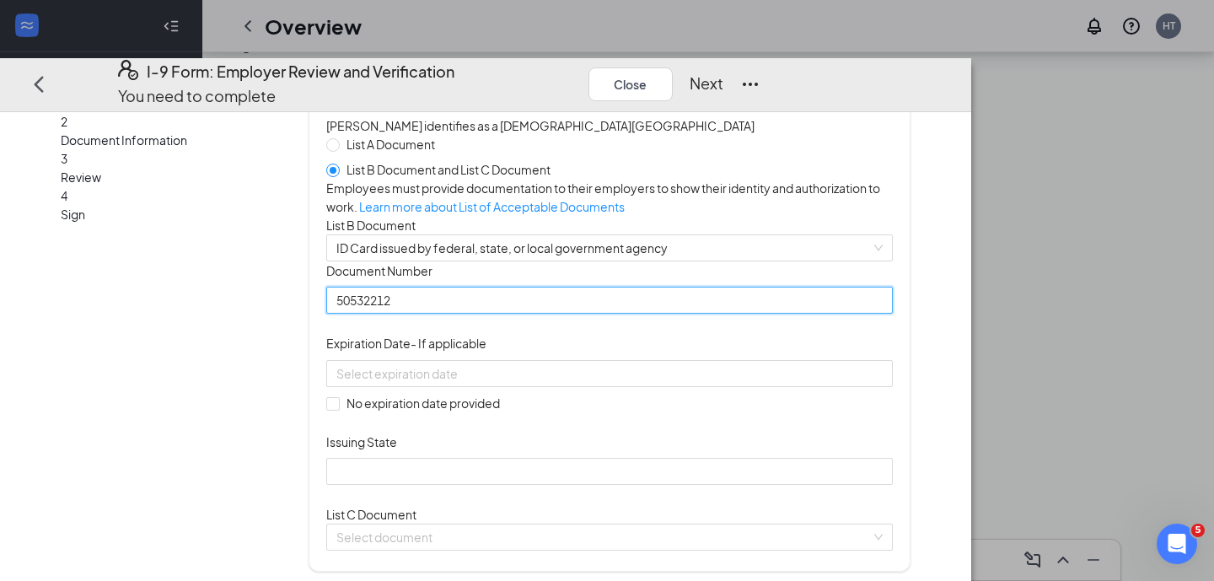
scroll to position [75, 0]
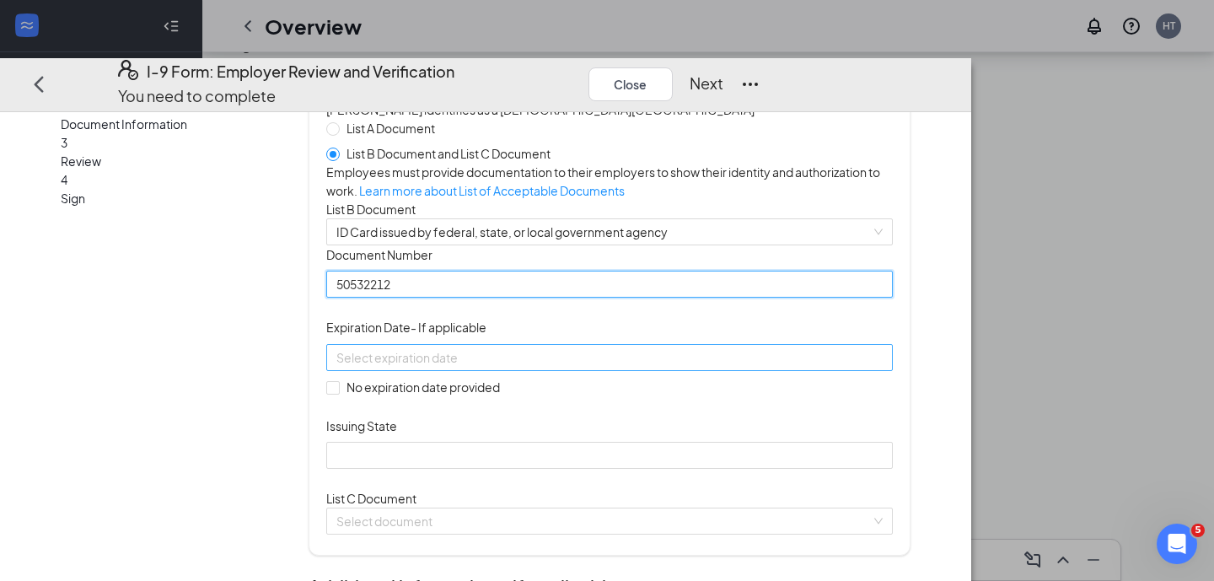
type input "50532212"
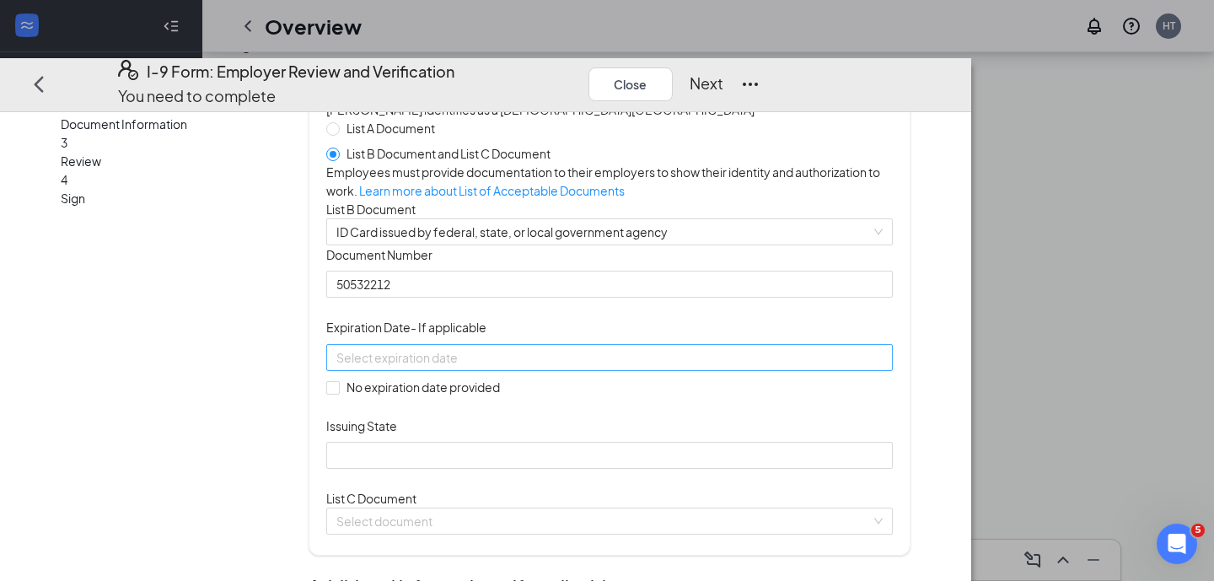
click at [458, 367] on input at bounding box center [607, 357] width 543 height 19
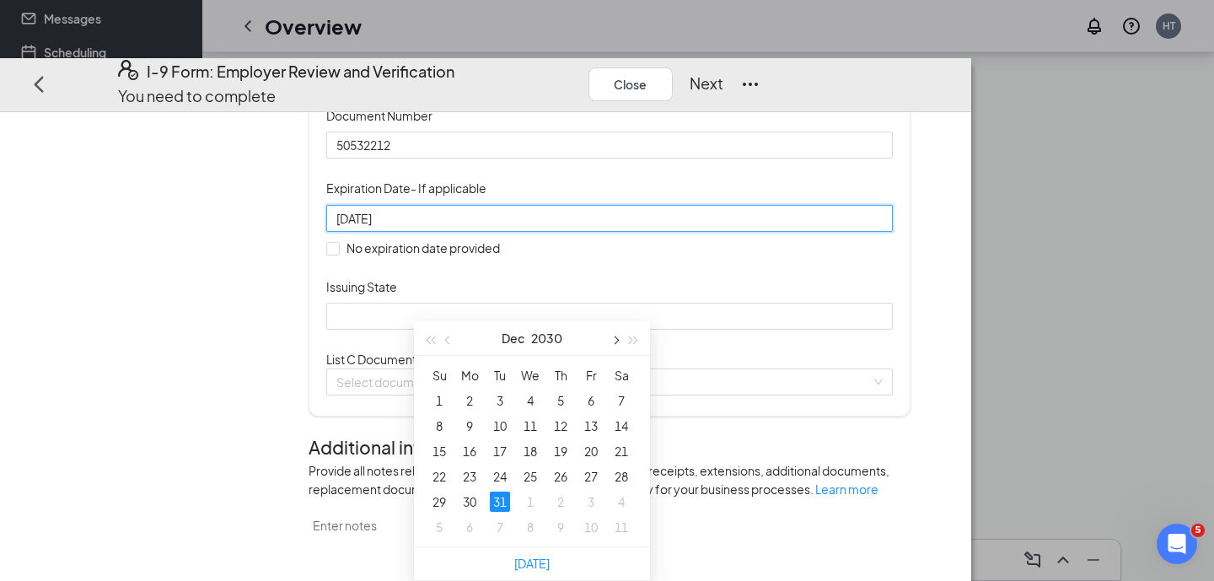
scroll to position [1025, 0]
click at [492, 491] on div "31" at bounding box center [500, 501] width 20 height 20
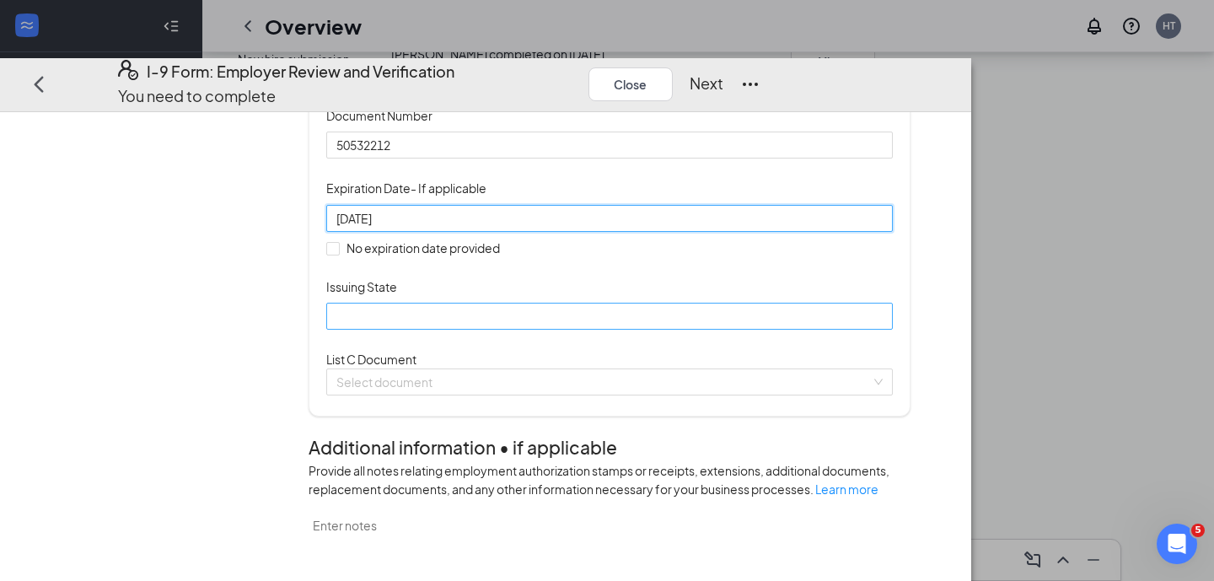
type input "[DATE]"
click at [464, 330] on input "Issuing State" at bounding box center [609, 316] width 566 height 27
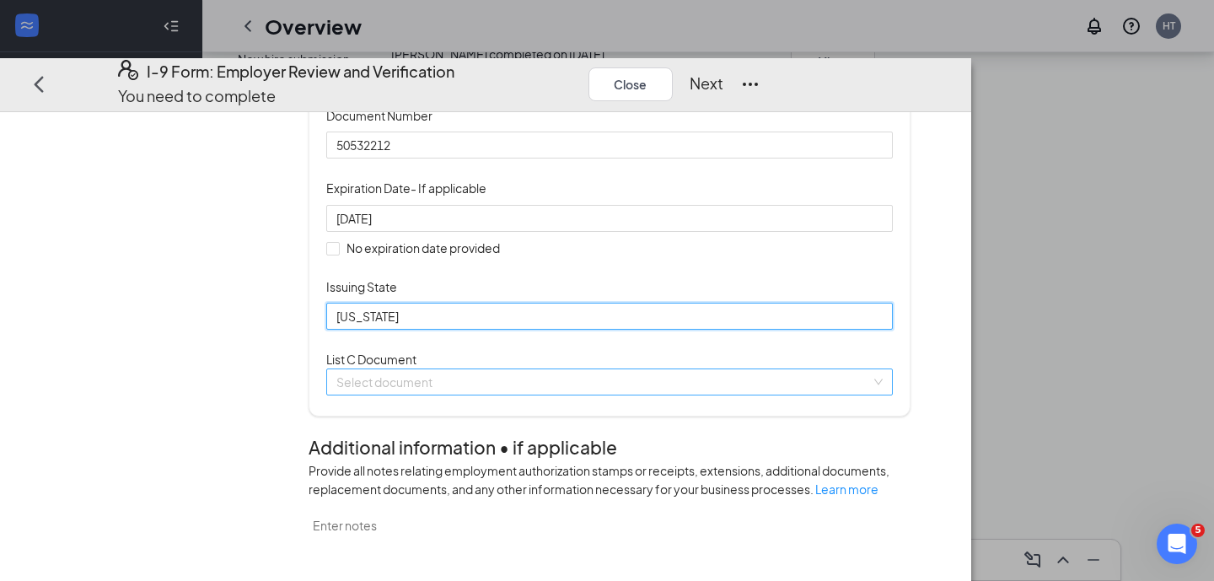
click at [426, 394] on span at bounding box center [603, 381] width 534 height 25
type input "[US_STATE]"
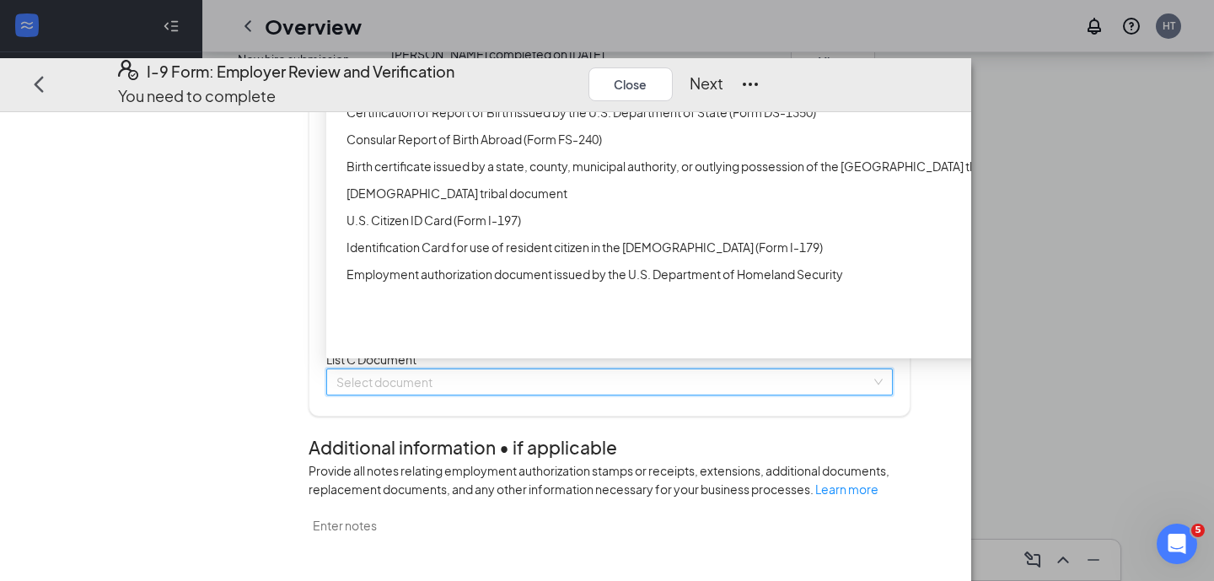
click at [525, 67] on div "Unrestricted Social Security Card" at bounding box center [671, 58] width 651 height 19
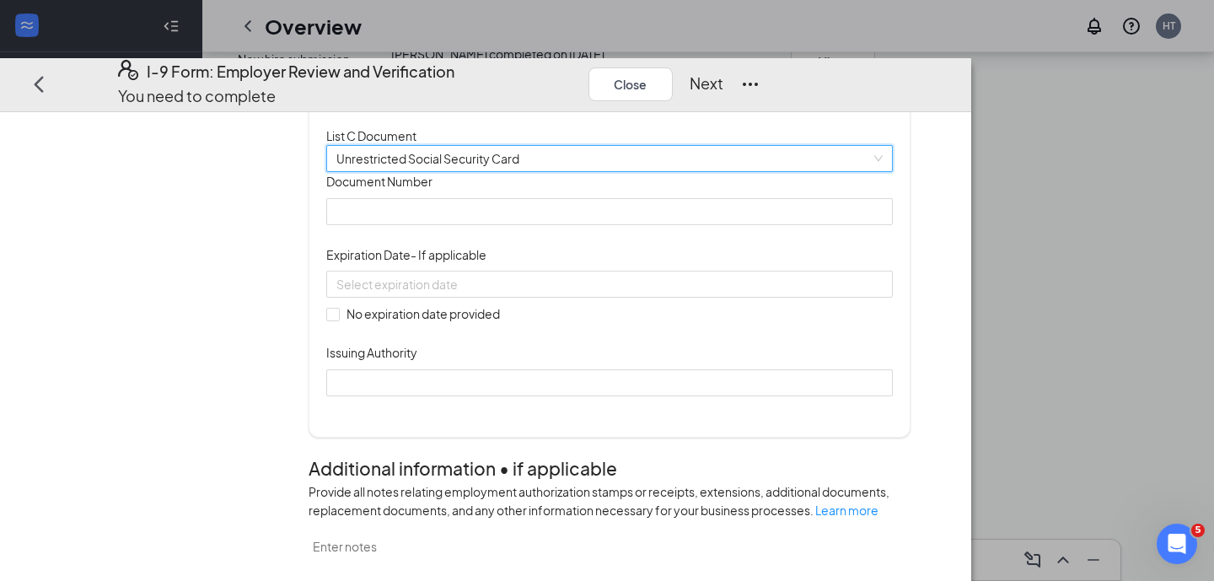
scroll to position [443, 0]
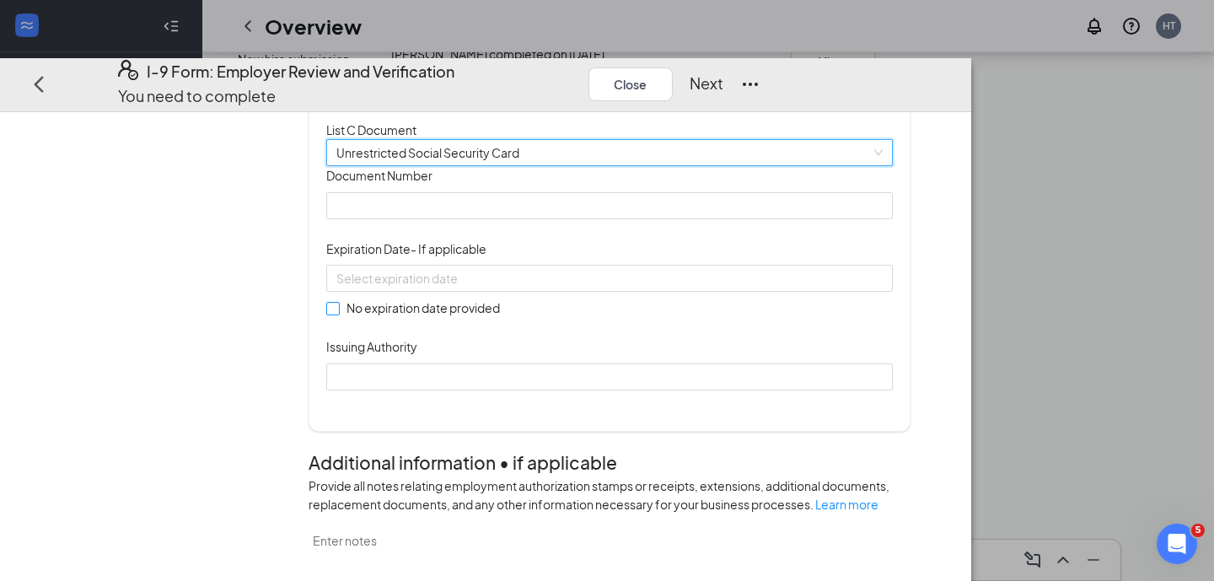
click at [338, 314] on input "No expiration date provided" at bounding box center [332, 308] width 12 height 12
checkbox input "true"
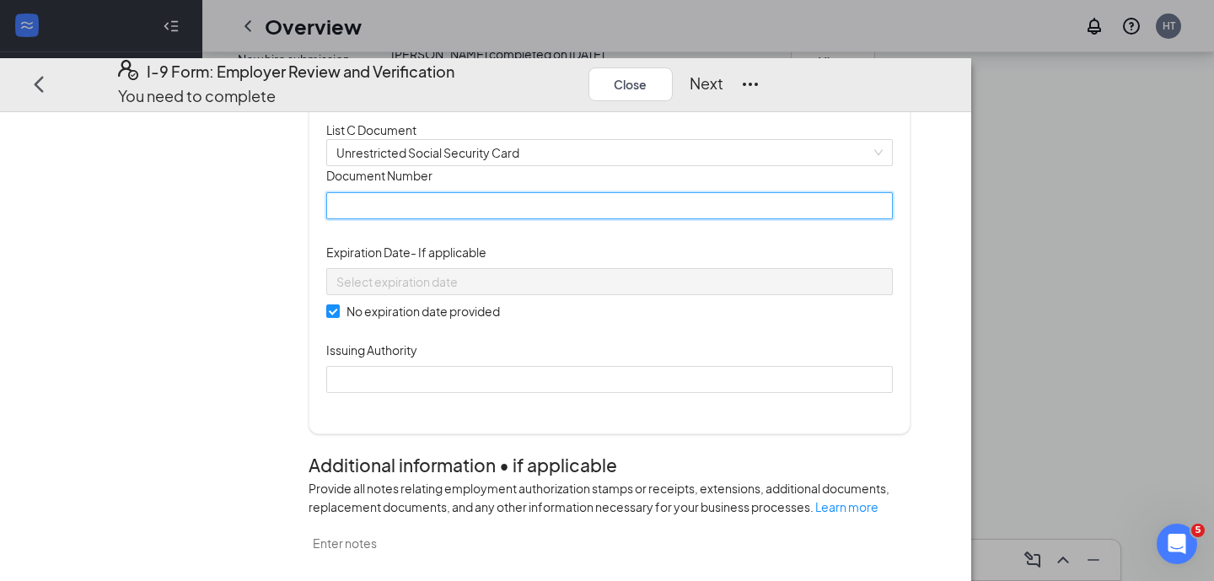
click at [482, 219] on input "Document Number" at bounding box center [609, 205] width 566 height 27
type input "644947301"
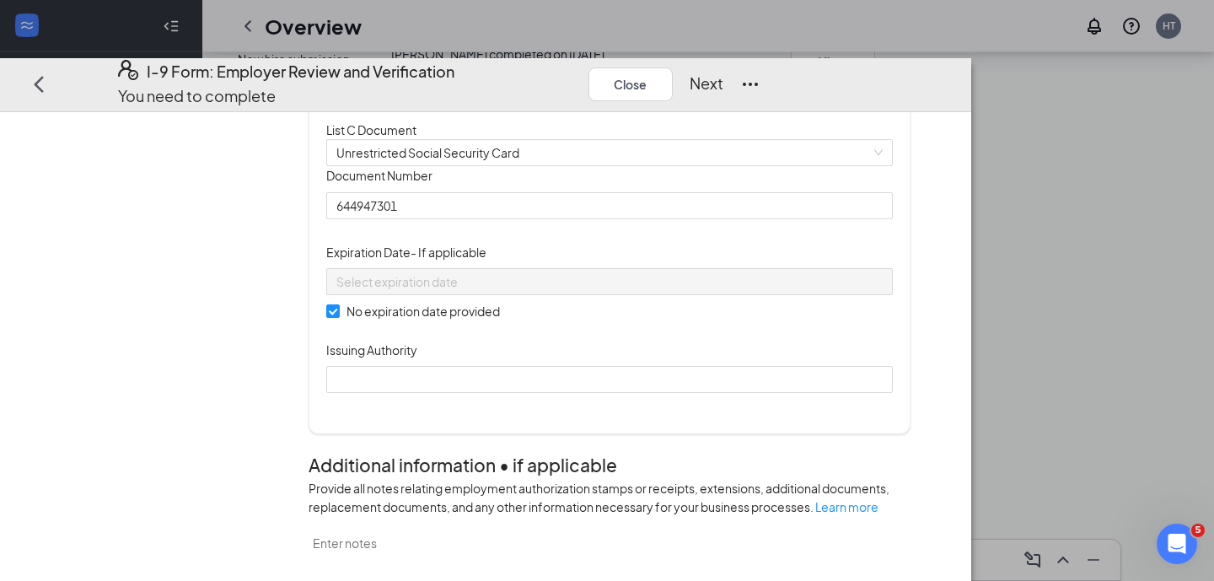
click at [857, 370] on div "Document Title Unrestricted Social Security Card Document Number 644947301 Expi…" at bounding box center [609, 279] width 566 height 227
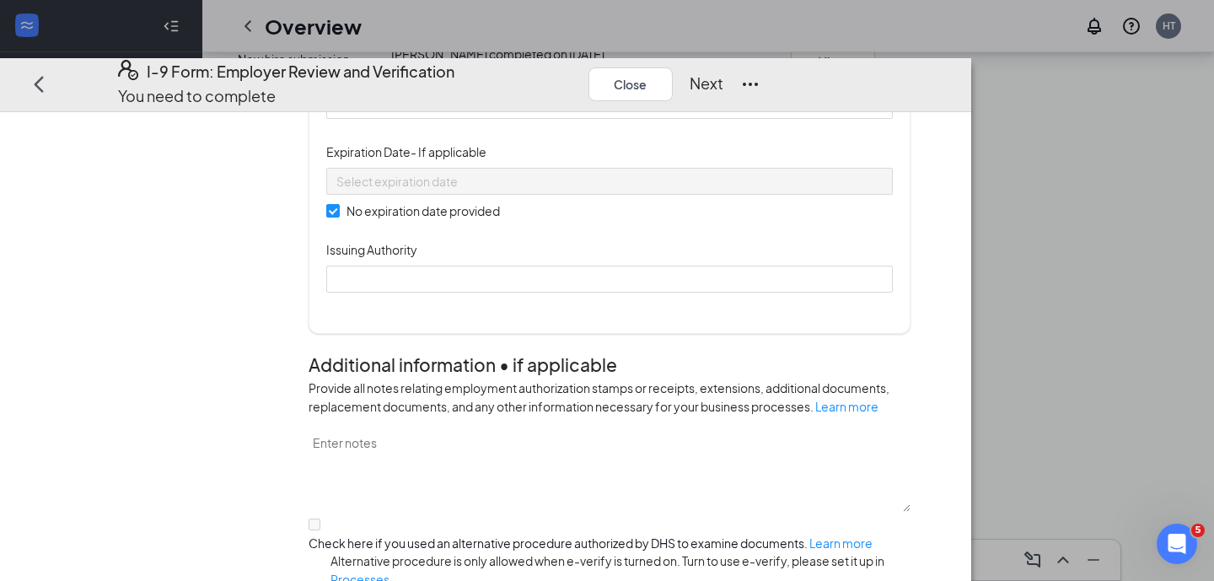
scroll to position [545, 0]
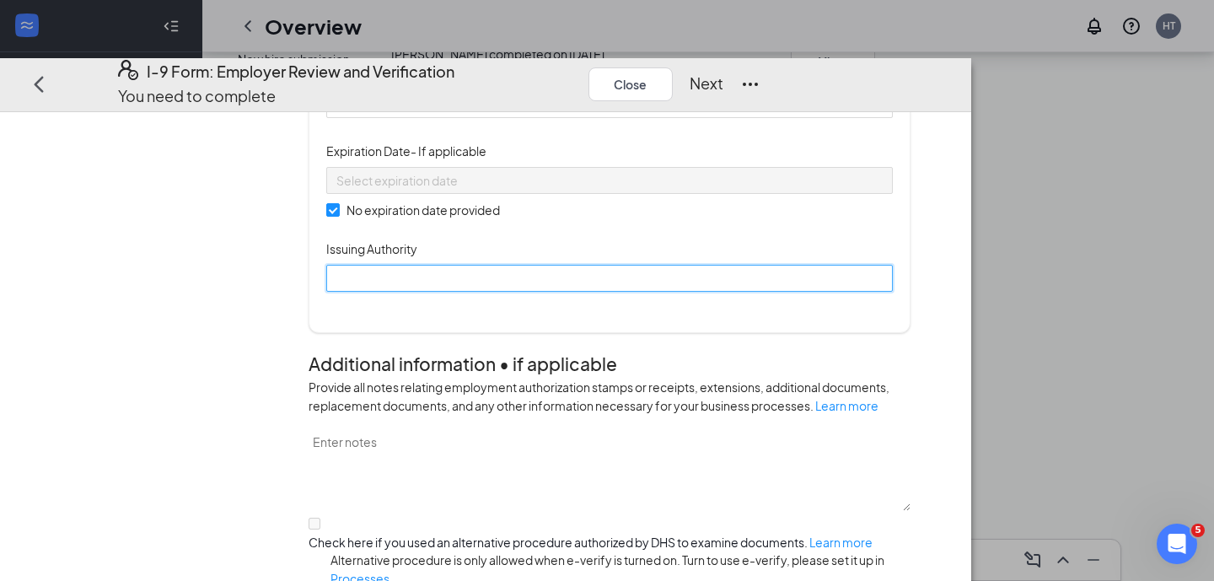
click at [483, 292] on input "Issuing Authority" at bounding box center [609, 278] width 566 height 27
type input "Social Security Administration"
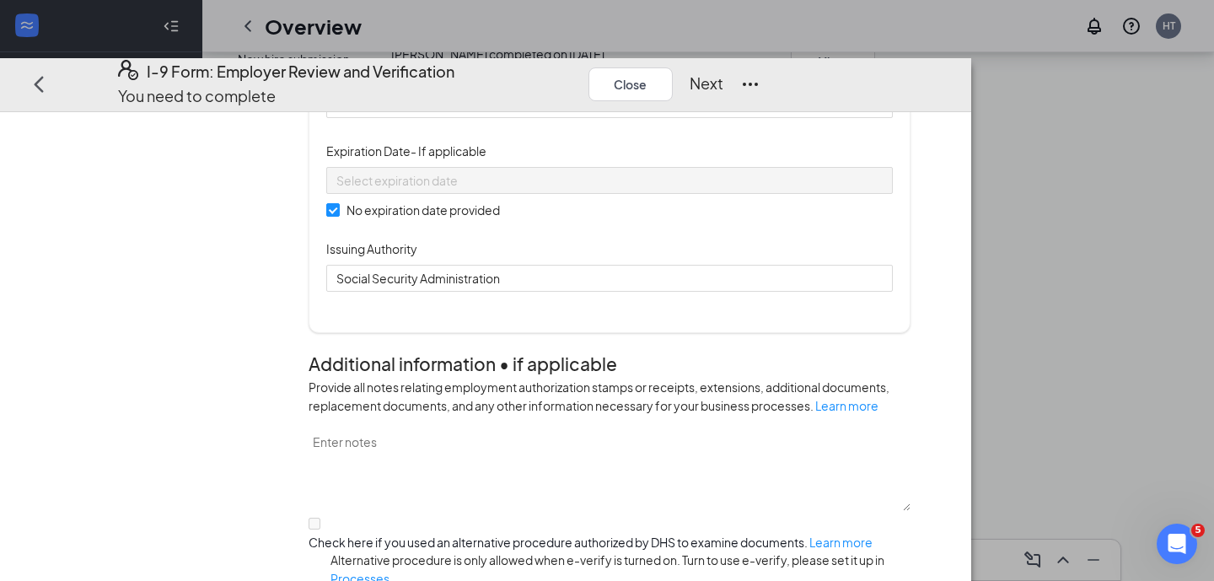
click at [807, 292] on div "Document Title Unrestricted Social Security Card Document Number 644947301 Expi…" at bounding box center [609, 178] width 566 height 227
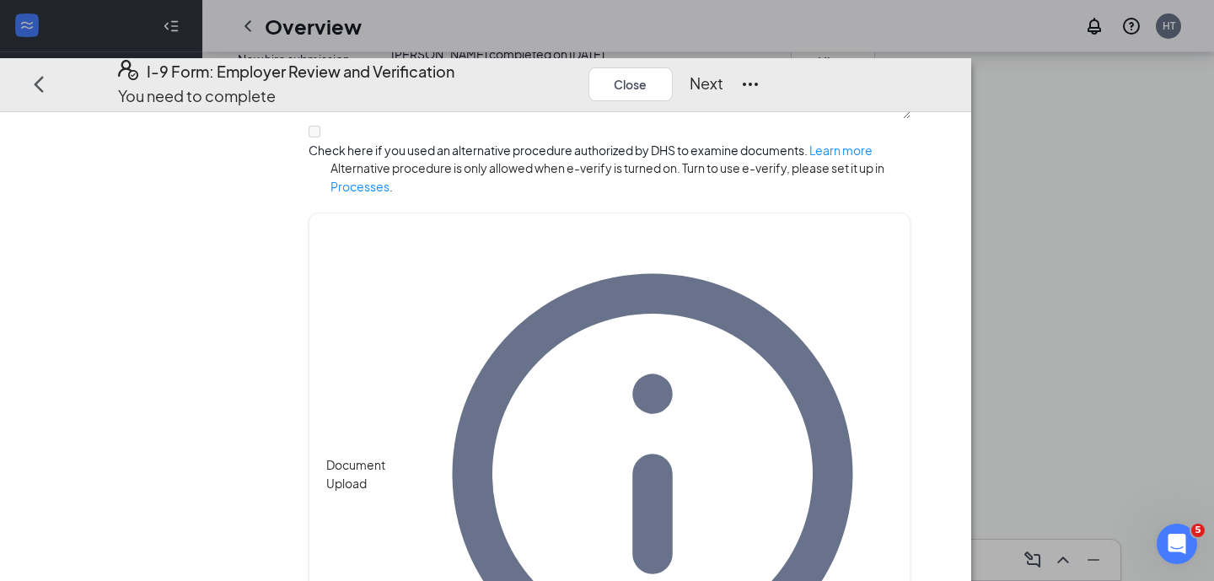
scroll to position [936, 0]
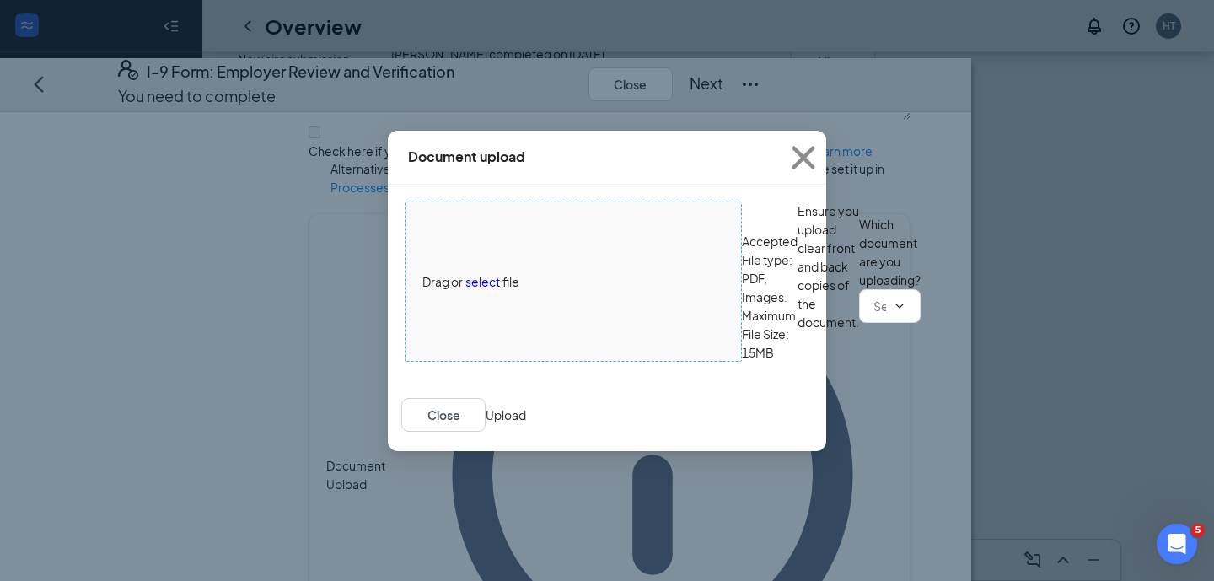
click at [517, 272] on span "file" at bounding box center [510, 281] width 17 height 19
click at [873, 315] on input "text" at bounding box center [879, 306] width 13 height 19
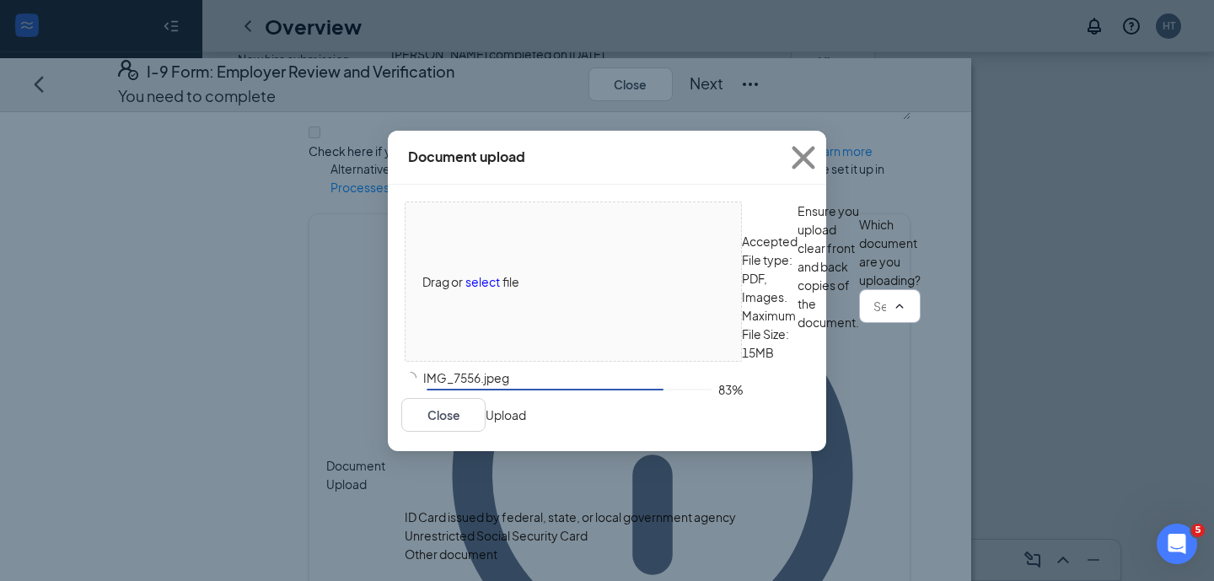
click at [502, 507] on div "ID Card issued by federal, state, or local government agency" at bounding box center [570, 516] width 331 height 19
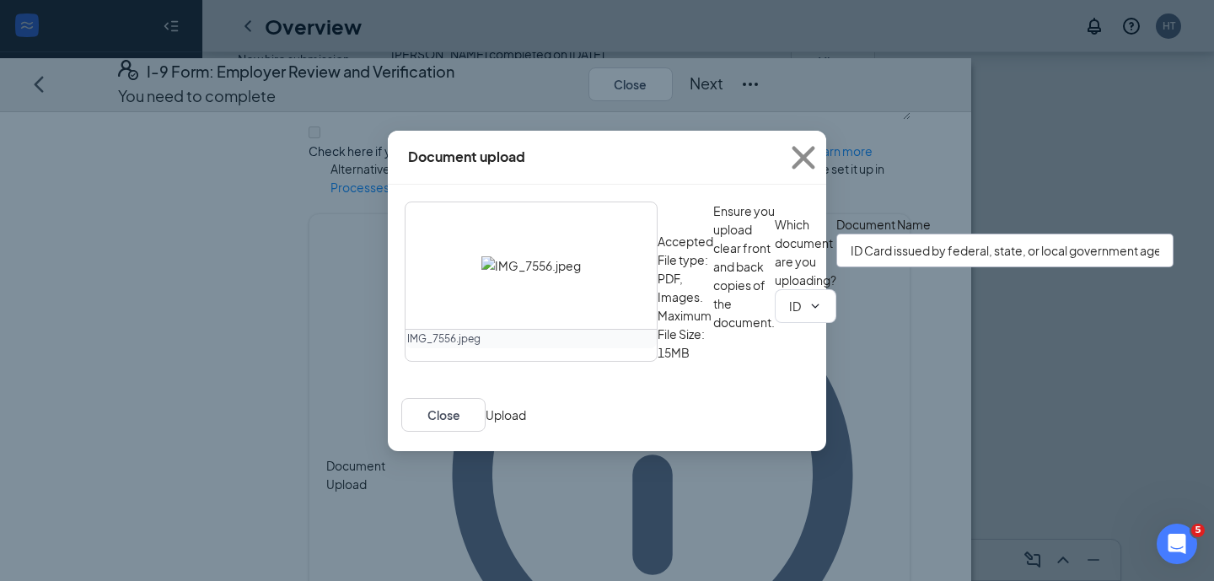
drag, startPoint x: 418, startPoint y: 402, endPoint x: 623, endPoint y: 406, distance: 204.9
click at [836, 362] on div "Document Name ID Card issued by federal, state, or local government agency" at bounding box center [1004, 288] width 337 height 147
click at [754, 362] on div "IMG_7556.jpeg Accepted File type: PDF, Images. Maximum File Size: 15MB Ensure y…" at bounding box center [607, 281] width 405 height 160
click at [526, 424] on button "Upload" at bounding box center [506, 414] width 40 height 19
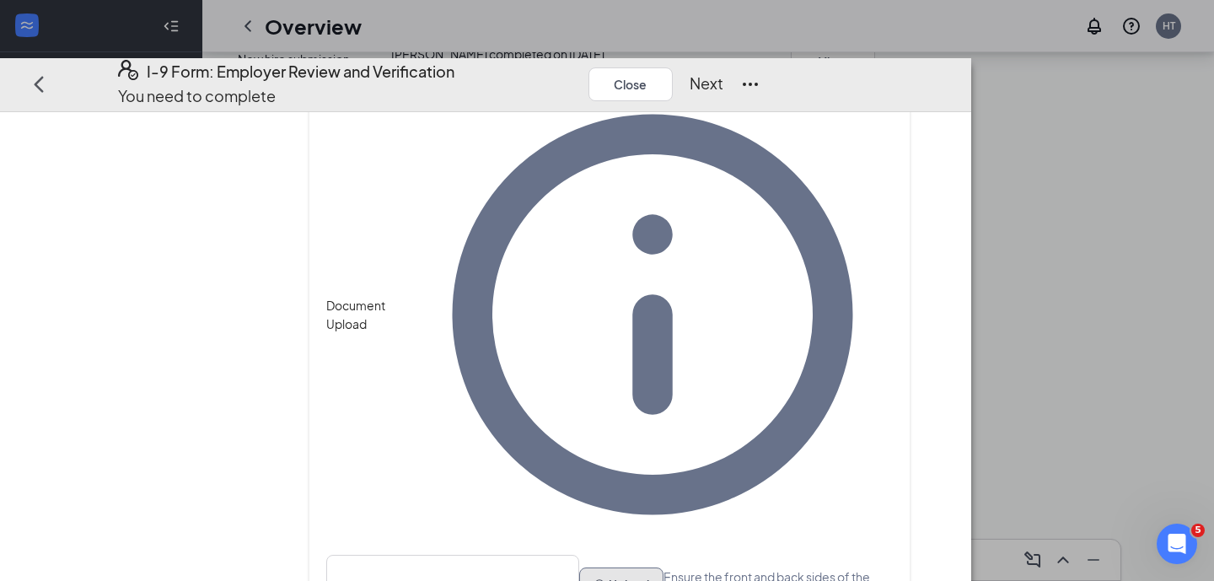
scroll to position [1049, 0]
click at [579, 567] on button "Upload" at bounding box center [621, 584] width 84 height 34
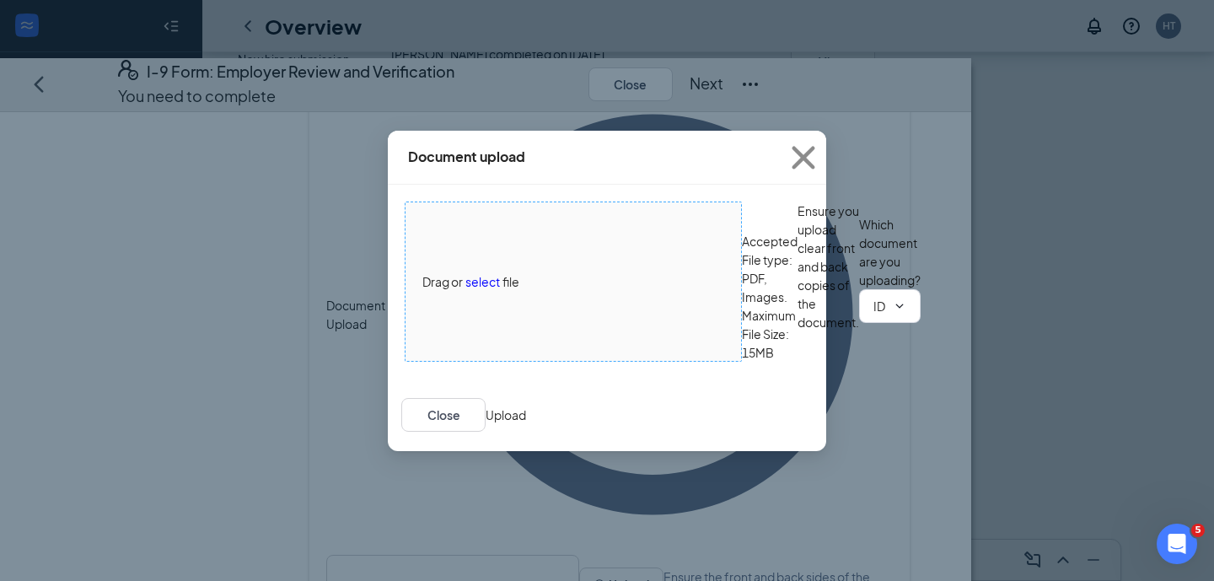
click at [476, 272] on span "select" at bounding box center [482, 281] width 35 height 19
click at [859, 362] on div "Which document are you uploading? ID Card issued by federal, state, or local go…" at bounding box center [890, 288] width 62 height 147
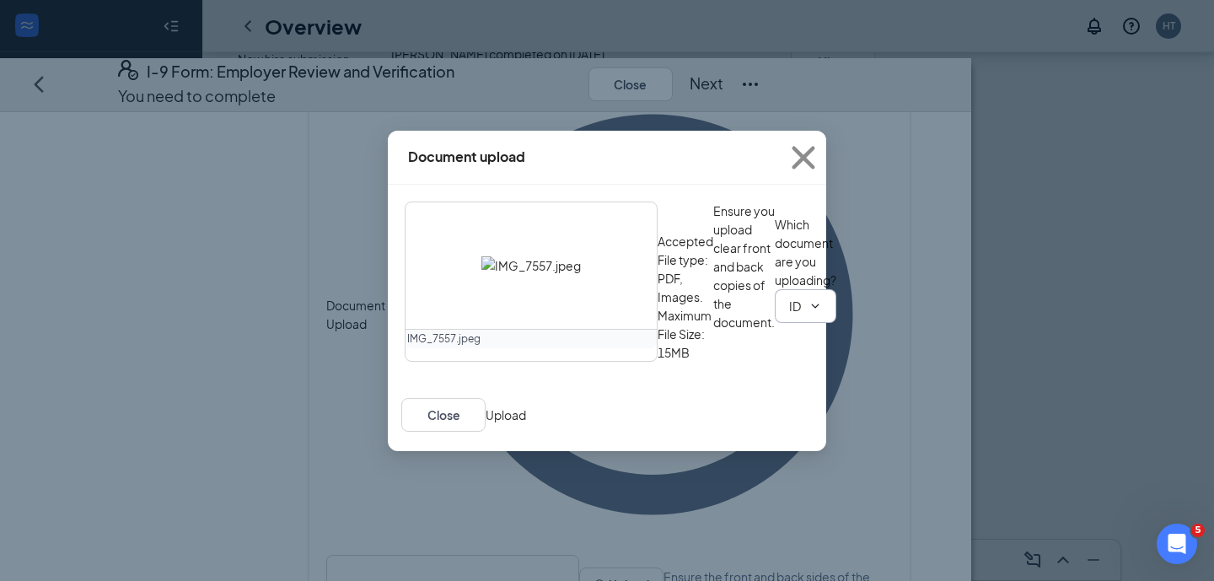
click at [789, 315] on input "ID Card issued by federal, state, or local government agency" at bounding box center [795, 306] width 13 height 19
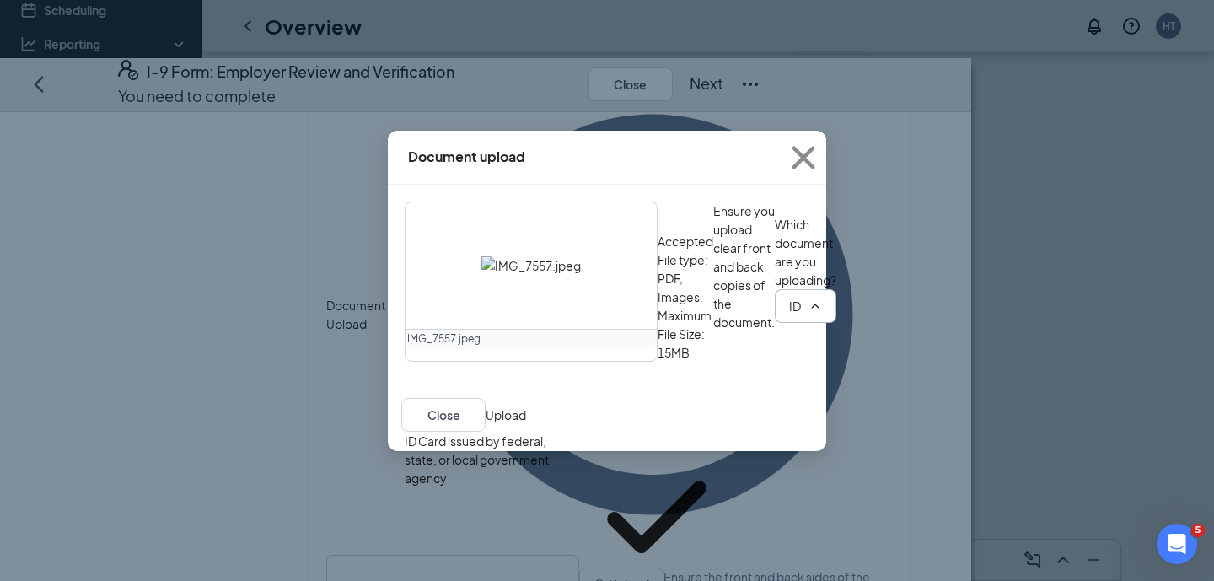
type input "Unrestricted Social Security Card"
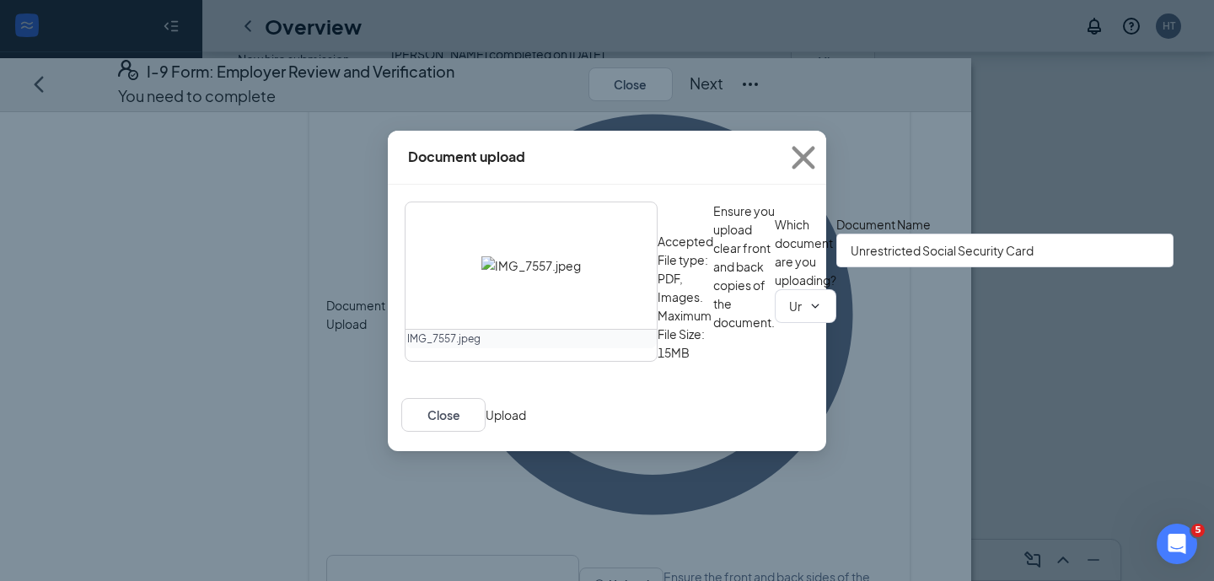
click at [774, 311] on div "IMG_7557.jpeg Accepted File type: PDF, Images. Maximum File Size: 15MB Ensure y…" at bounding box center [607, 281] width 405 height 160
click at [526, 424] on button "Upload" at bounding box center [506, 414] width 40 height 19
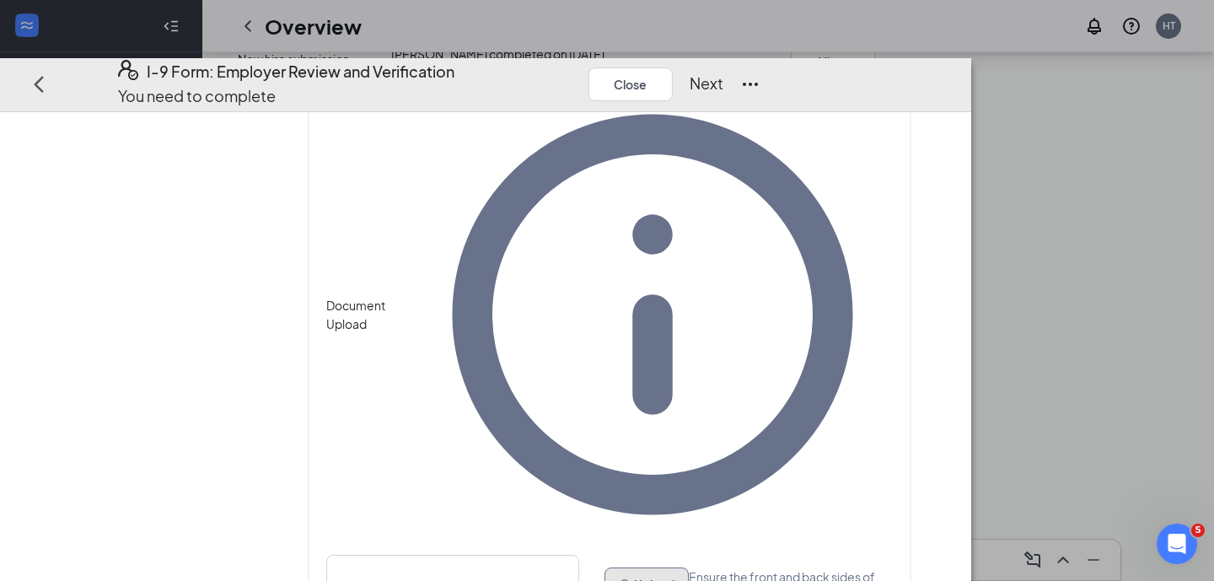
scroll to position [1176, 0]
click at [723, 72] on button "Next" at bounding box center [706, 84] width 34 height 24
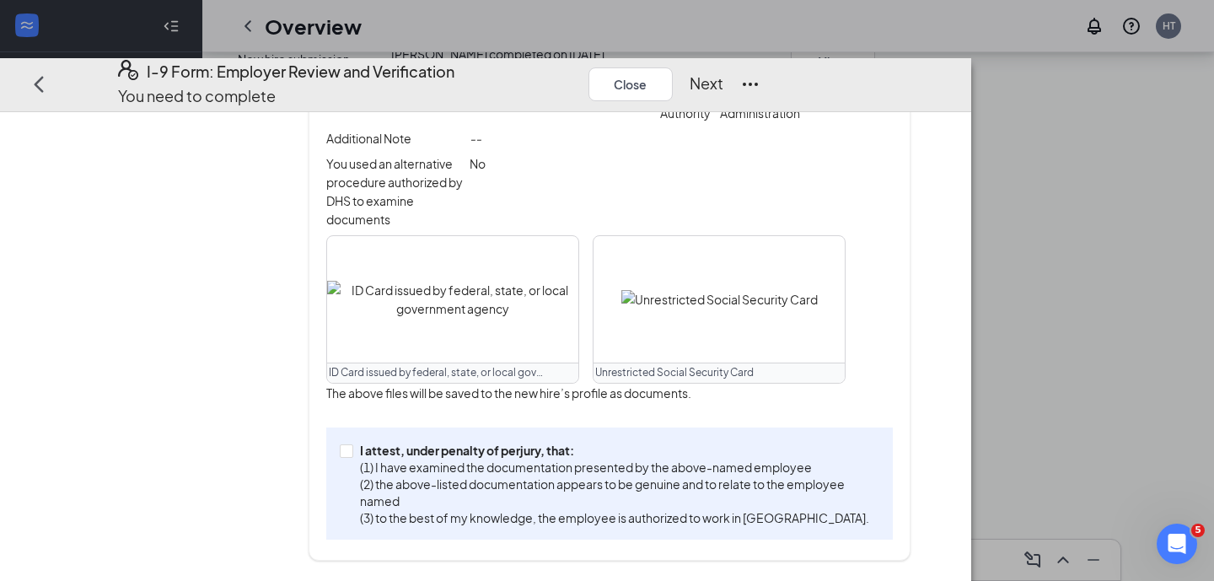
scroll to position [550, 0]
click at [351, 456] on input "I attest, under penalty of [PERSON_NAME], that: (1) I have examined the documen…" at bounding box center [346, 450] width 12 height 12
checkbox input "true"
click at [723, 72] on button "Next" at bounding box center [706, 84] width 34 height 24
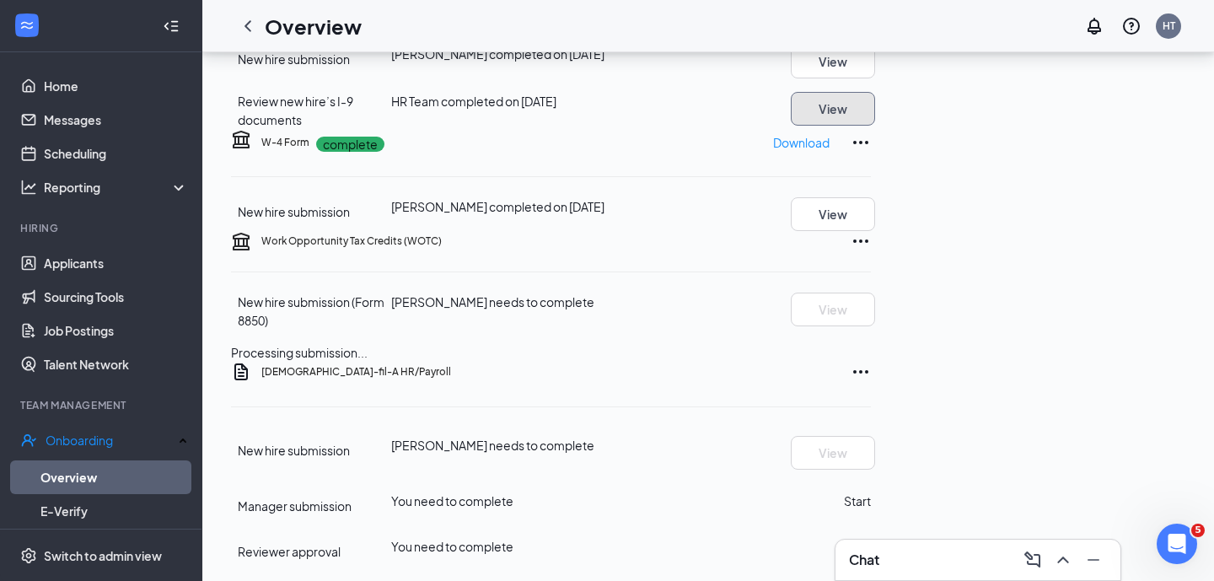
scroll to position [1176, 0]
click at [871, 491] on button "Start" at bounding box center [857, 500] width 27 height 19
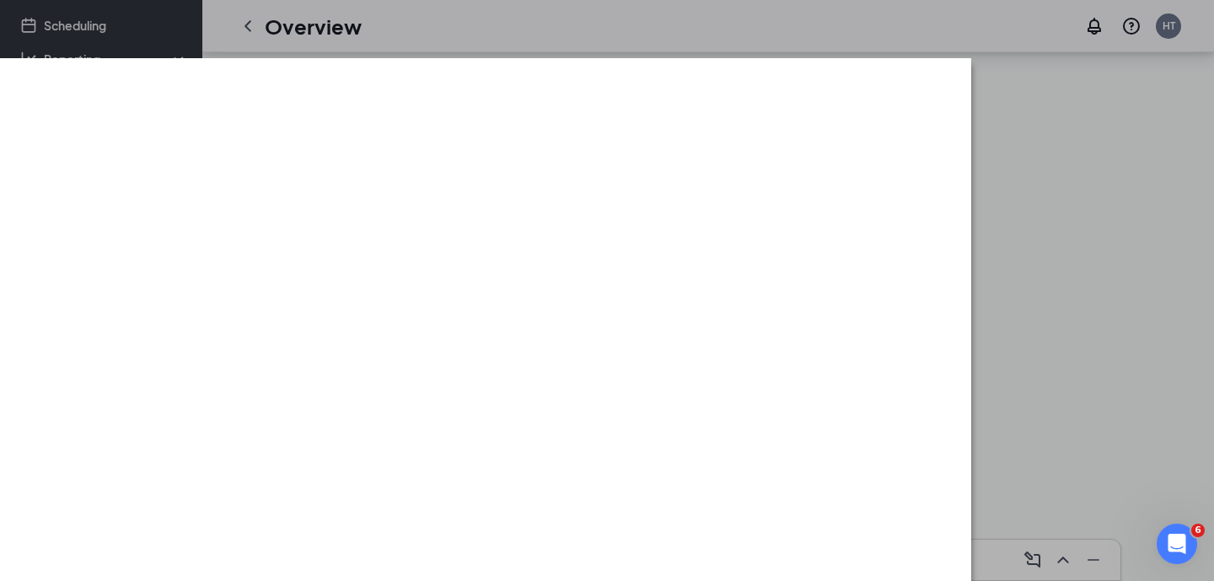
scroll to position [0, 0]
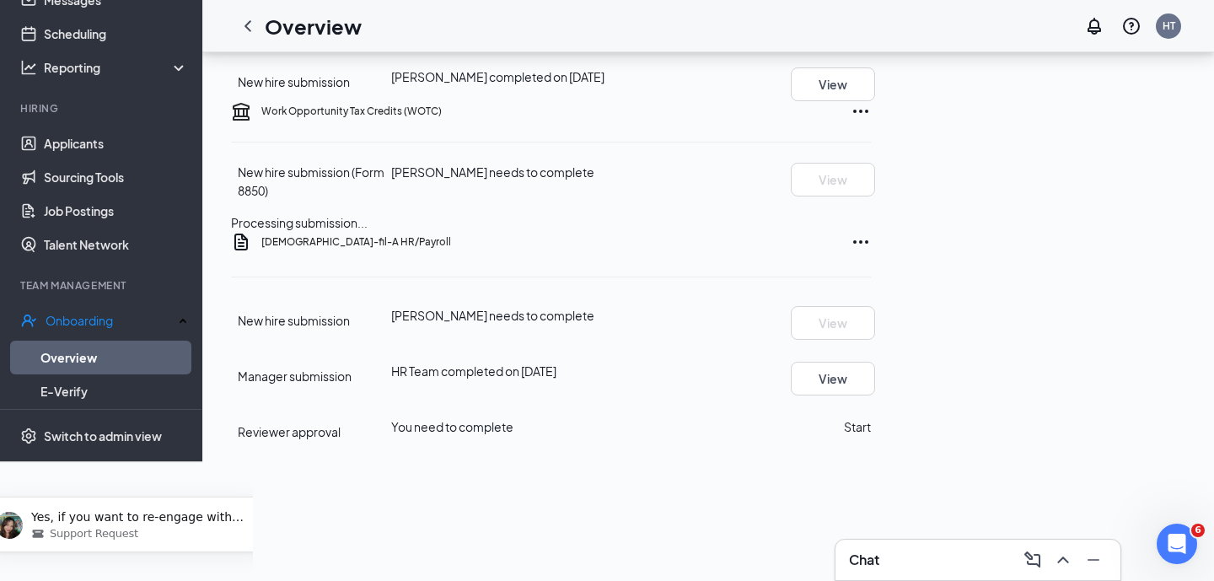
click at [871, 26] on div "W-4 Form complete Download" at bounding box center [565, 12] width 609 height 27
click at [232, 568] on body "Yes, if you want to re-engage with them, please do not remove them. To clarify,…" at bounding box center [126, 519] width 239 height 105
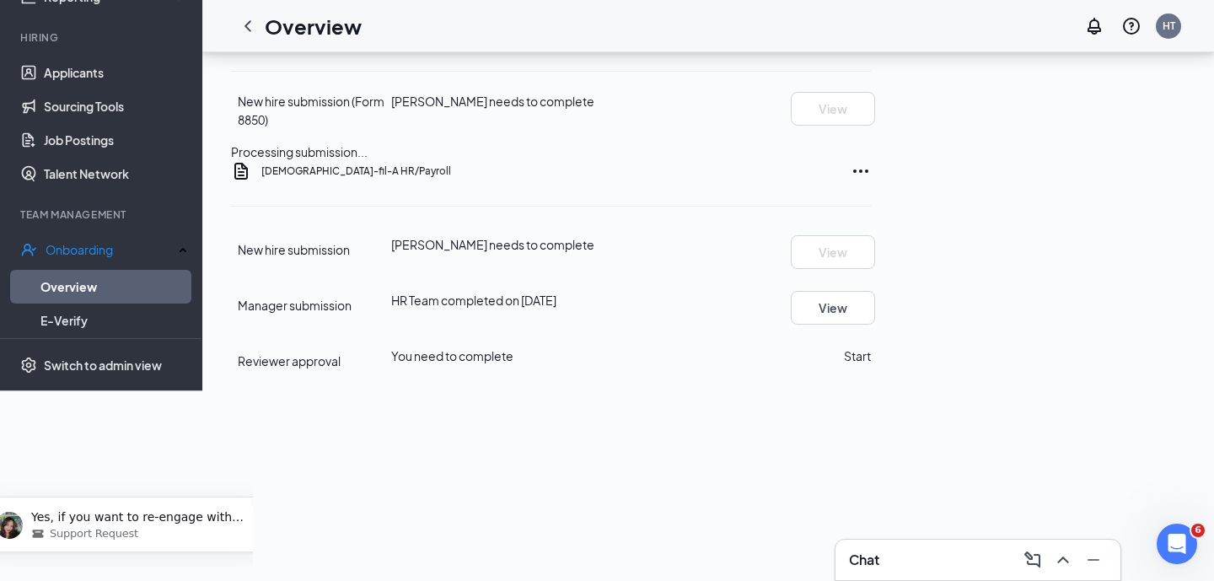
click at [267, 501] on icon "Dismiss notification" at bounding box center [264, 500] width 6 height 6
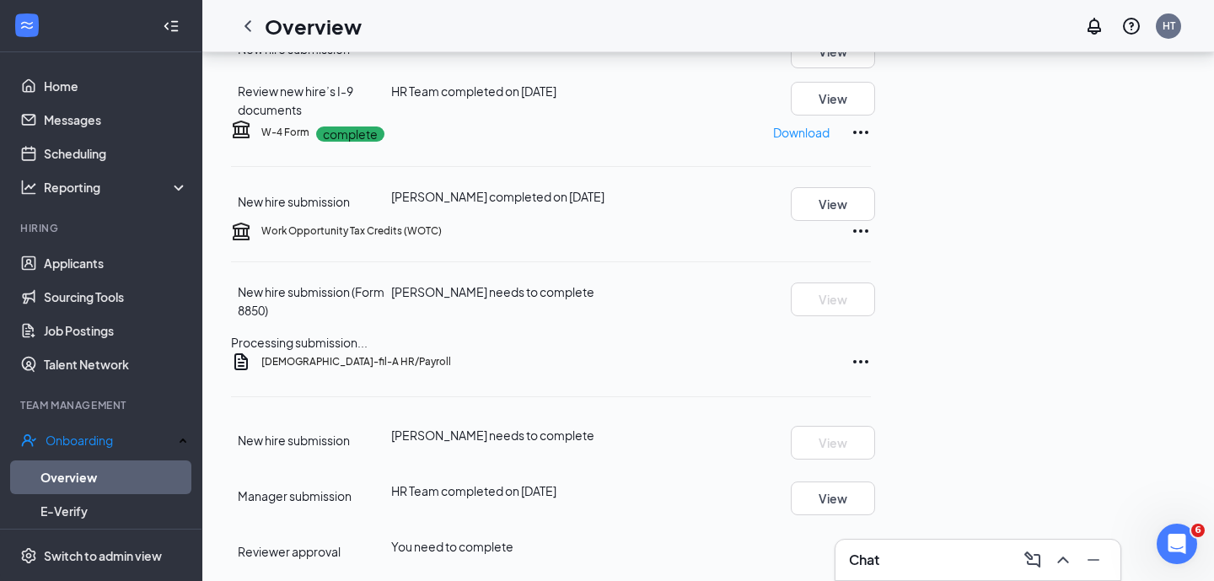
click at [871, 537] on button "Start" at bounding box center [857, 546] width 27 height 19
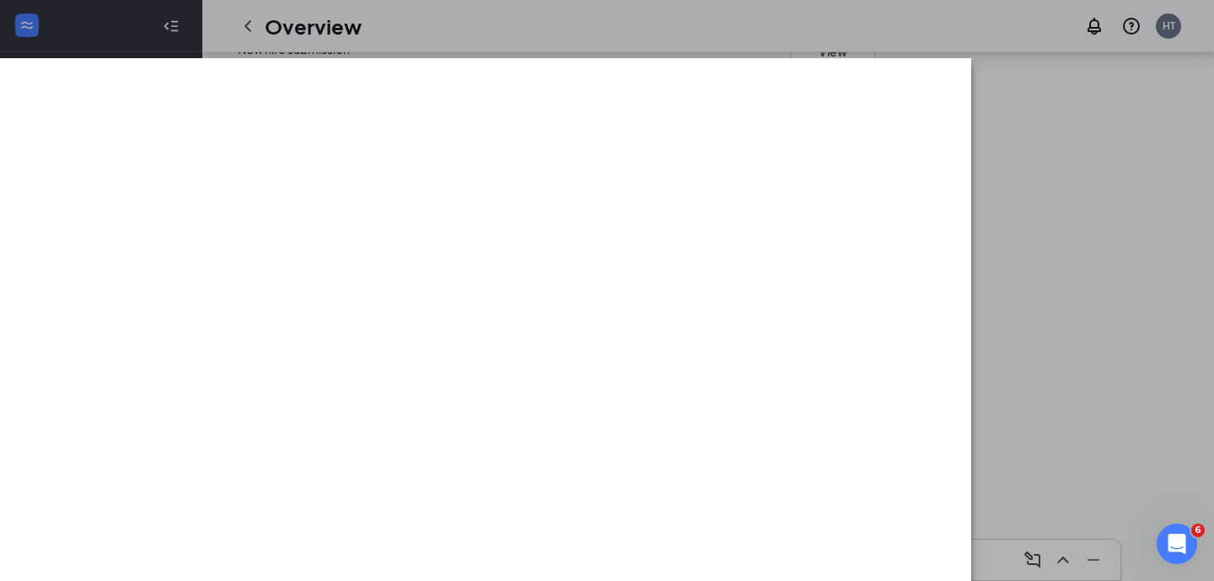
click at [924, 8] on div at bounding box center [607, 290] width 1214 height 581
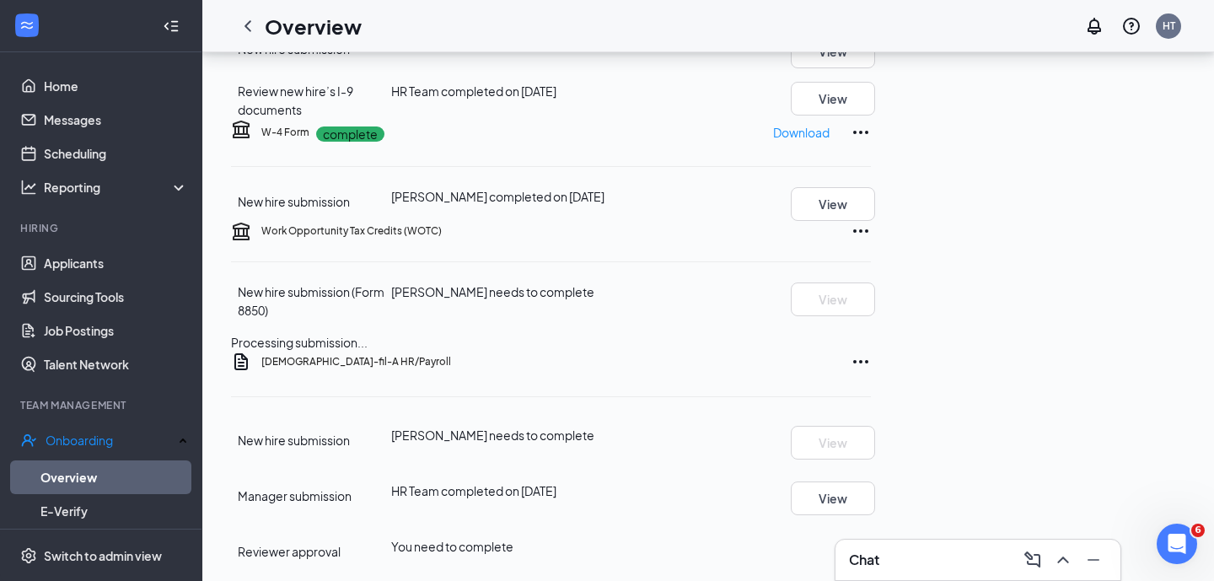
scroll to position [995, 0]
click at [364, 350] on span "Processing submission..." at bounding box center [299, 342] width 137 height 15
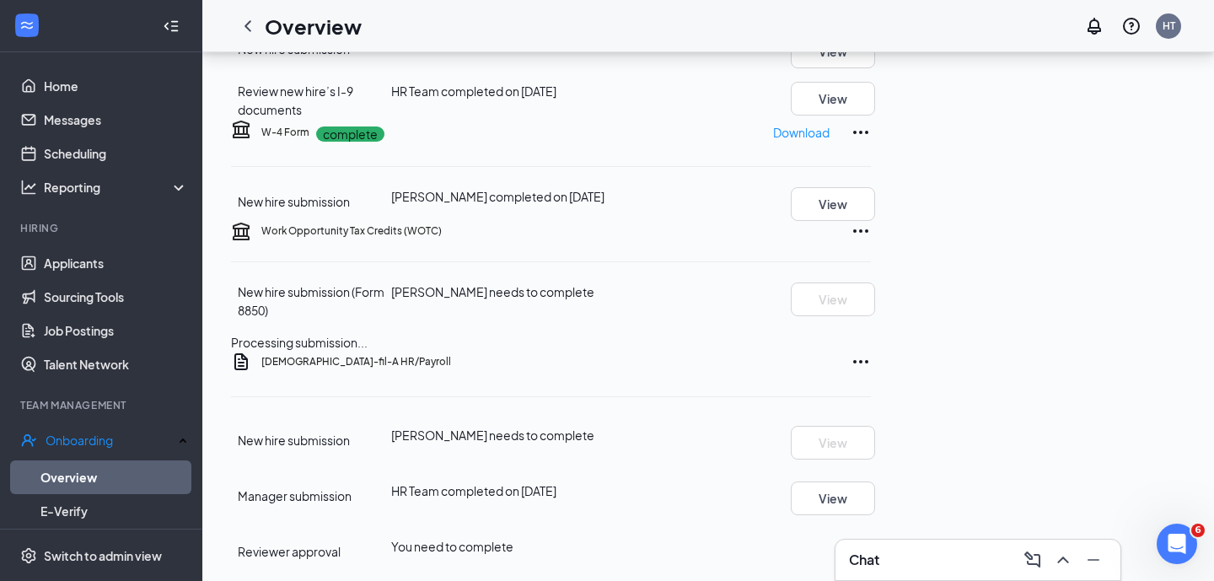
scroll to position [1183, 0]
click at [250, 36] on div at bounding box center [248, 26] width 34 height 34
click at [249, 34] on icon "ChevronLeft" at bounding box center [248, 26] width 20 height 20
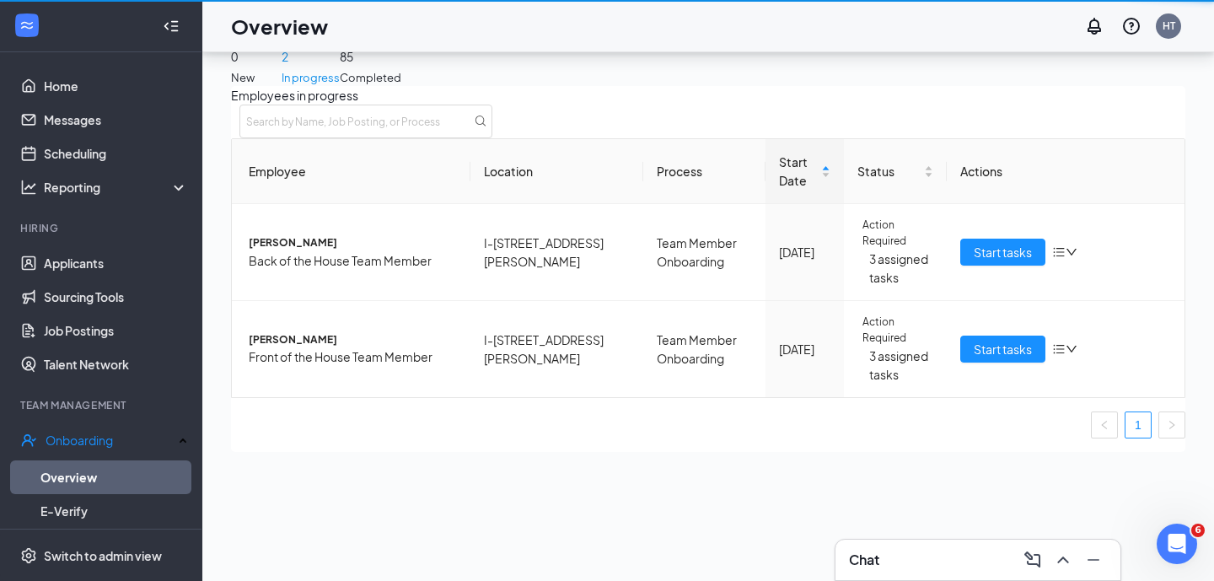
scroll to position [76, 0]
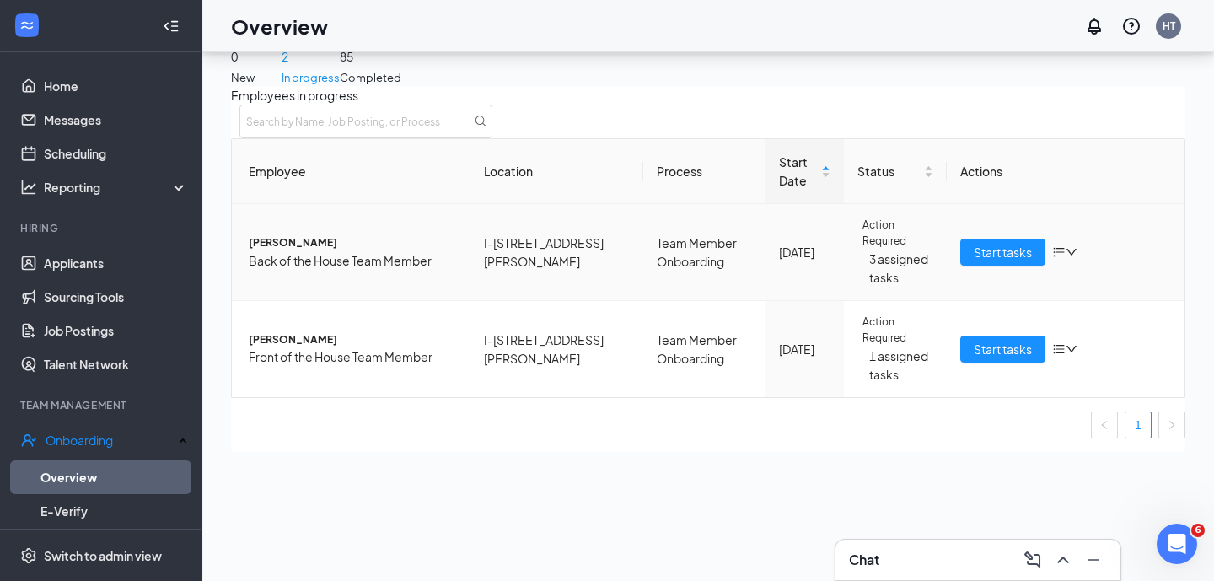
click at [309, 251] on span "[PERSON_NAME]" at bounding box center [353, 243] width 208 height 16
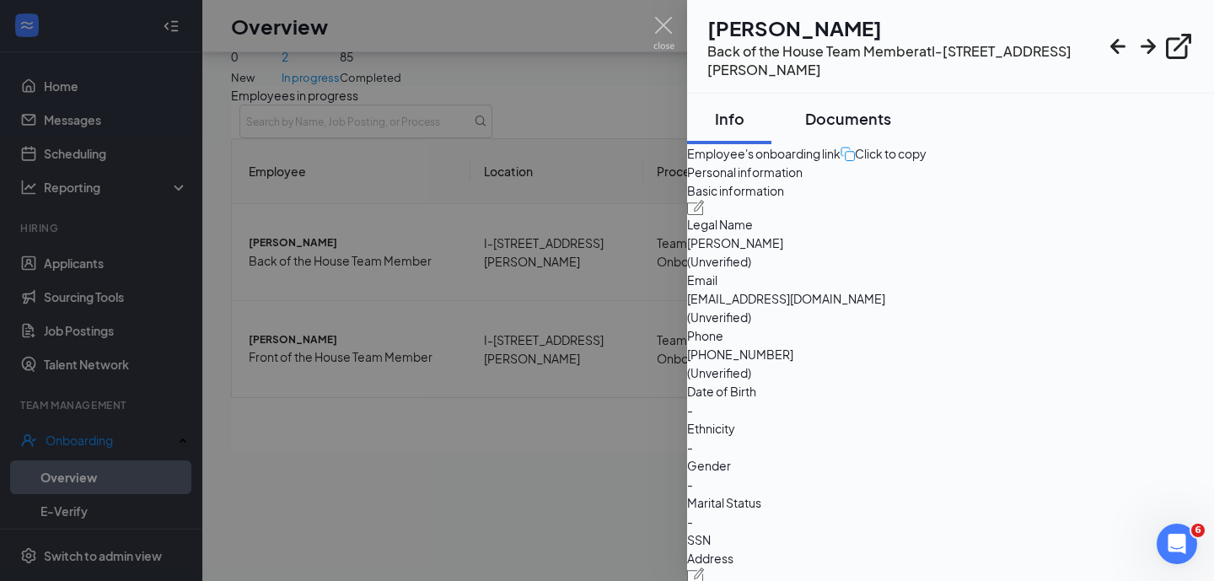
click at [868, 108] on div "Documents" at bounding box center [848, 118] width 86 height 21
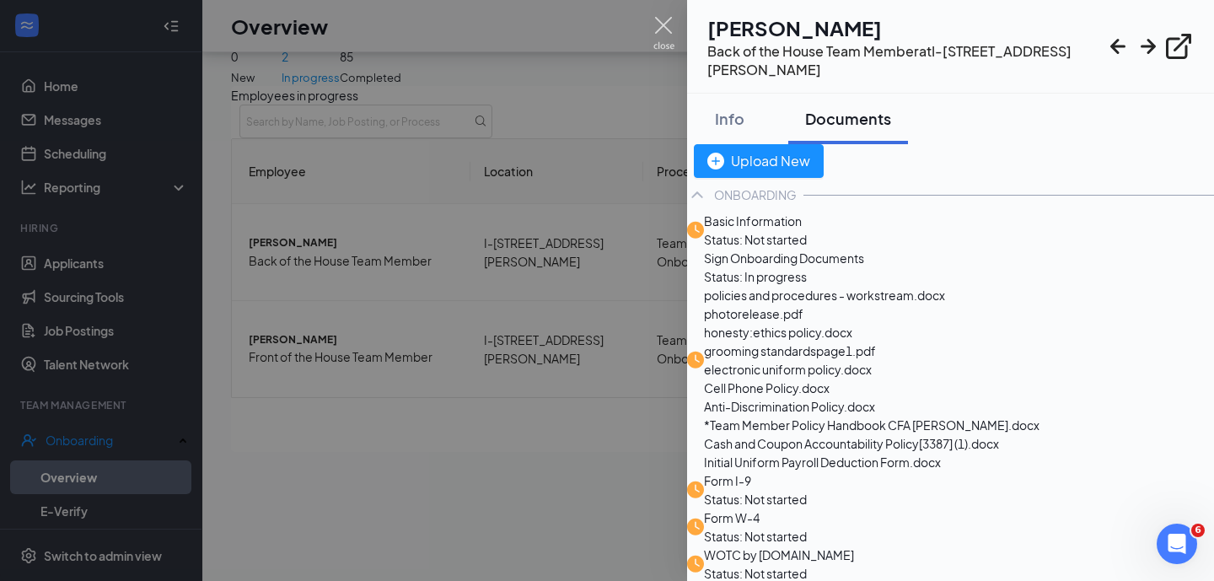
click at [667, 35] on img at bounding box center [663, 33] width 21 height 33
